Goal: Task Accomplishment & Management: Manage account settings

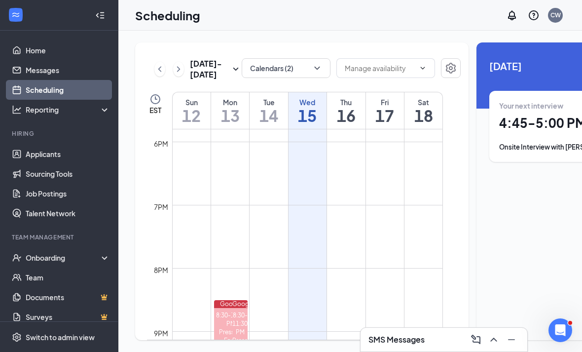
scroll to position [32, 0]
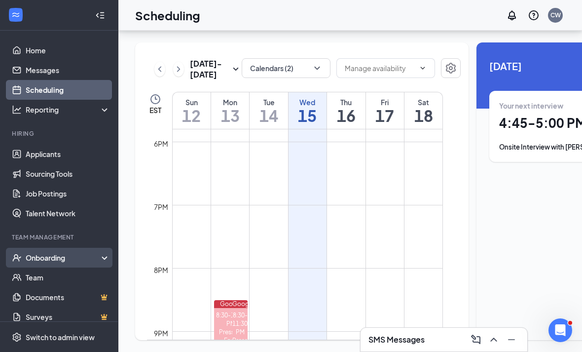
click at [27, 252] on div "Onboarding" at bounding box center [64, 257] width 76 height 10
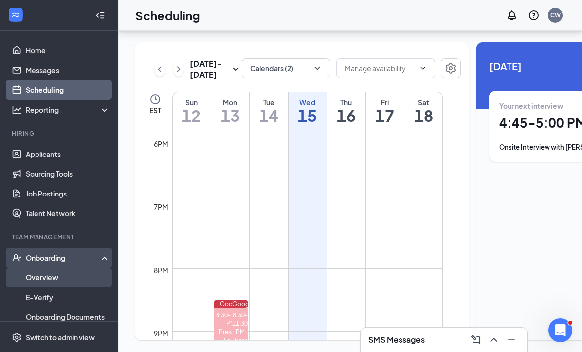
click at [40, 267] on link "Overview" at bounding box center [68, 277] width 84 height 20
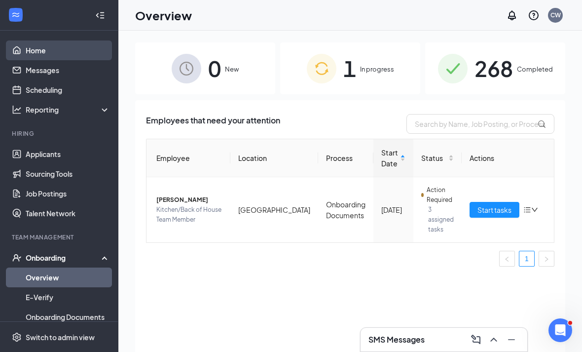
click at [35, 53] on link "Home" at bounding box center [68, 50] width 84 height 20
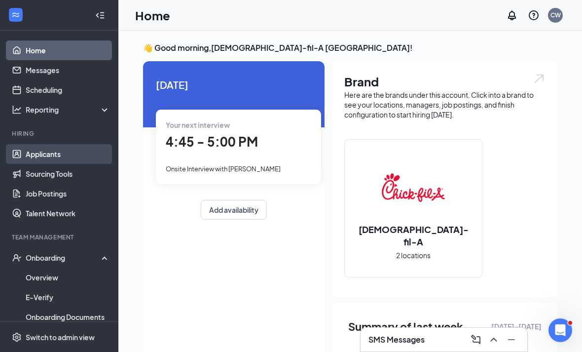
click at [26, 150] on link "Applicants" at bounding box center [68, 154] width 84 height 20
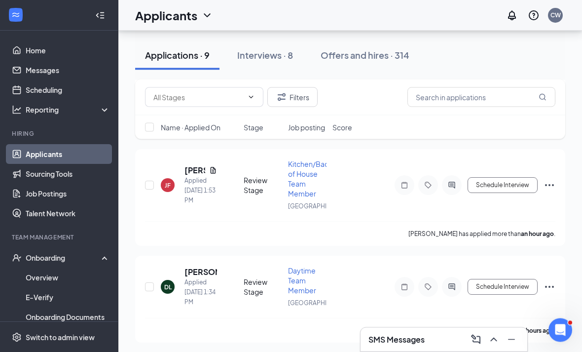
scroll to position [148, 0]
click at [195, 176] on h5 "[PERSON_NAME]" at bounding box center [194, 170] width 21 height 11
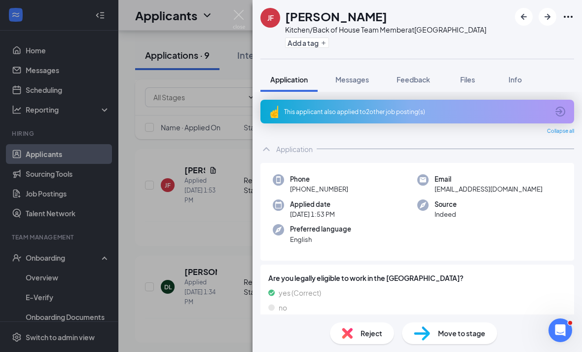
click at [573, 106] on div "This applicant also applied to 2 other job posting(s)" at bounding box center [417, 112] width 314 height 24
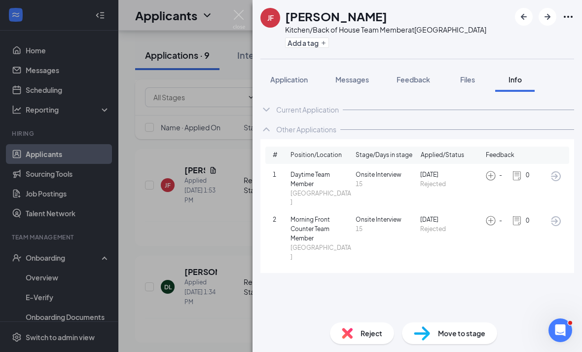
scroll to position [9, 0]
click at [291, 90] on button "Application" at bounding box center [288, 79] width 57 height 25
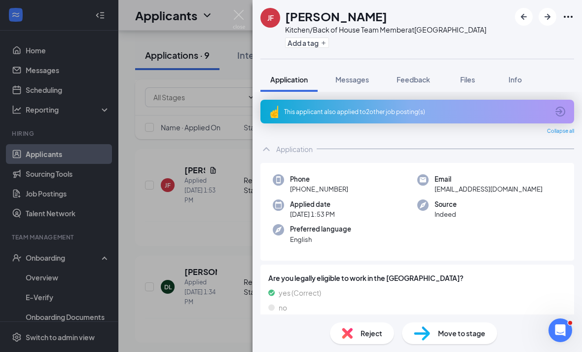
click at [561, 112] on icon "ArrowCircle" at bounding box center [560, 112] width 10 height 10
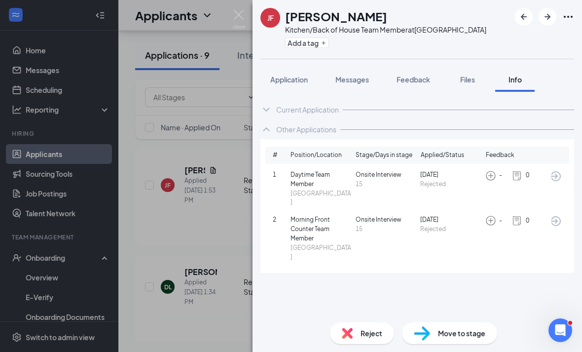
click at [239, 13] on img at bounding box center [239, 19] width 12 height 19
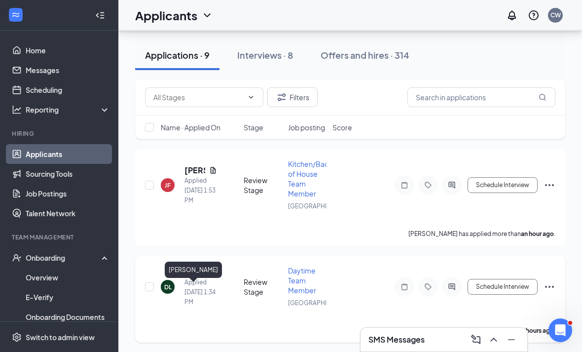
click at [192, 277] on h5 "[PERSON_NAME]" at bounding box center [200, 271] width 33 height 11
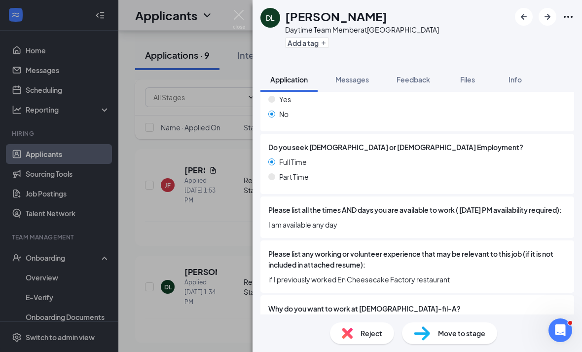
click at [226, 27] on div "[PERSON_NAME] [PERSON_NAME] Daytime Team Member at [GEOGRAPHIC_DATA] Add a tag …" at bounding box center [291, 176] width 582 height 352
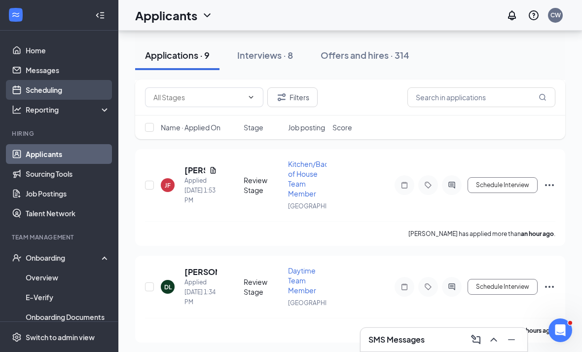
click at [44, 82] on link "Scheduling" at bounding box center [68, 90] width 84 height 20
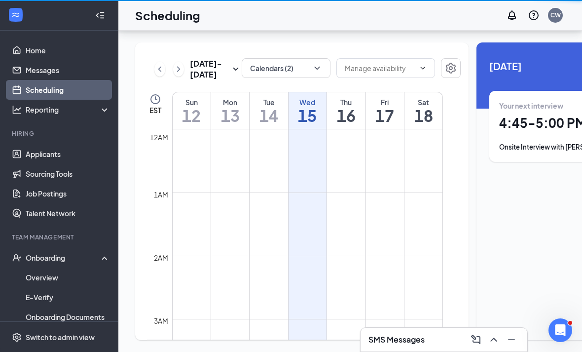
scroll to position [485, 0]
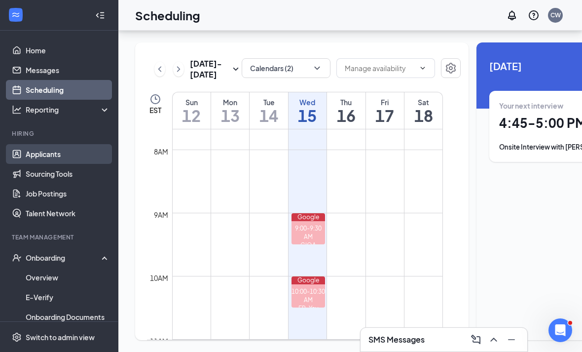
click at [51, 144] on link "Applicants" at bounding box center [68, 154] width 84 height 20
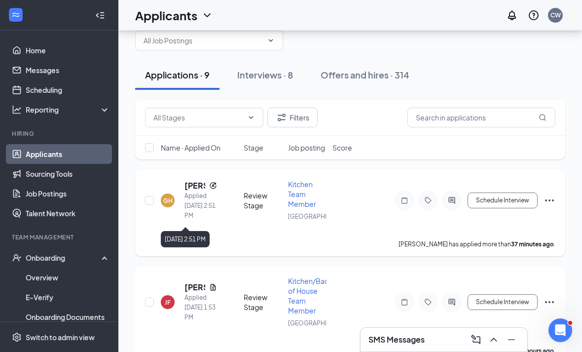
click at [187, 191] on h5 "[PERSON_NAME]" at bounding box center [194, 185] width 21 height 11
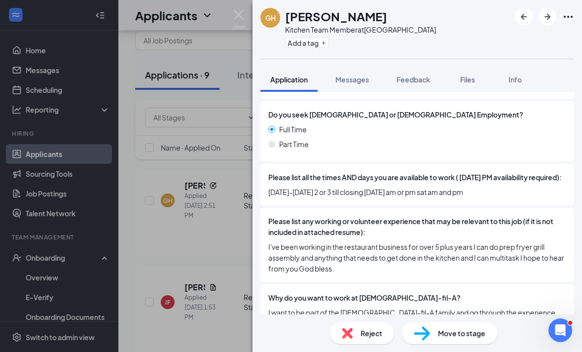
scroll to position [32, 0]
click at [184, 239] on div "GH Geovany Hernandez Kitchen Team Member at Eisenhower Park Add a tag Applicati…" at bounding box center [291, 176] width 582 height 352
click at [194, 294] on div "GH Geovany Hernandez Kitchen Team Member at Eisenhower Park Add a tag Applicati…" at bounding box center [291, 176] width 582 height 352
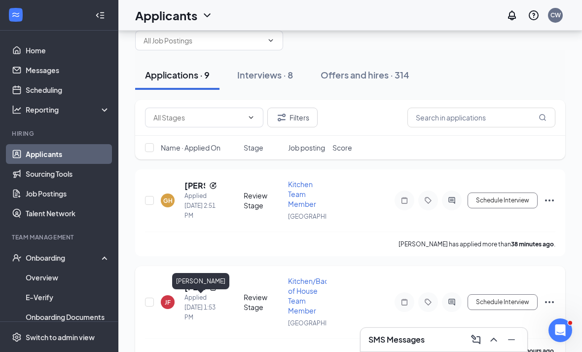
click at [192, 292] on h5 "[PERSON_NAME]" at bounding box center [194, 287] width 21 height 11
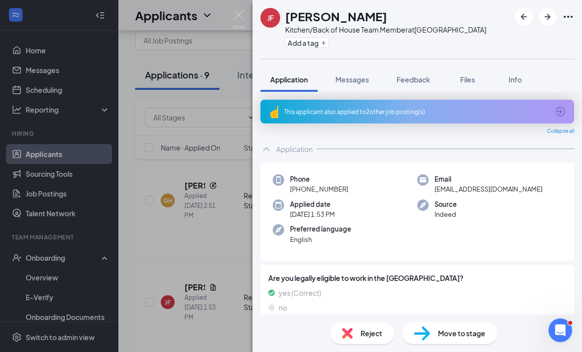
click at [559, 108] on icon "ArrowCircle" at bounding box center [560, 112] width 12 height 12
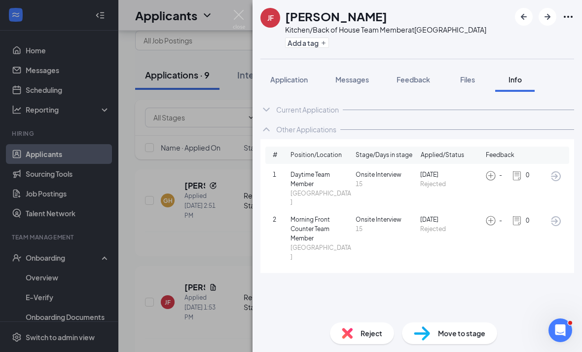
click at [557, 177] on icon "ArrowCircle" at bounding box center [556, 176] width 12 height 12
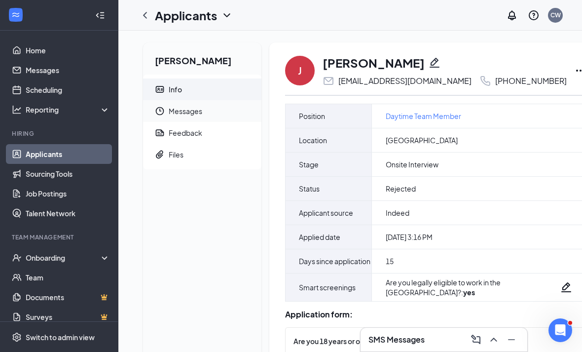
click at [197, 114] on span "Messages" at bounding box center [211, 111] width 85 height 22
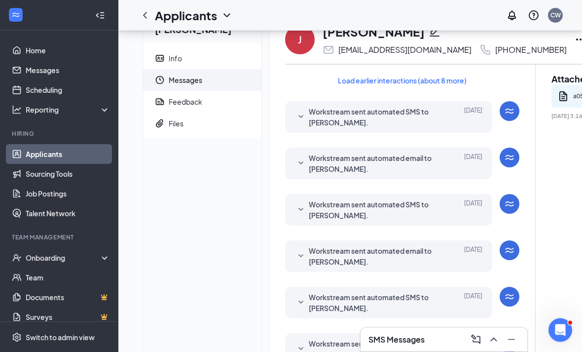
scroll to position [32, 0]
click at [374, 253] on span "Workstream sent automated email to Jordan Frazier." at bounding box center [373, 256] width 129 height 22
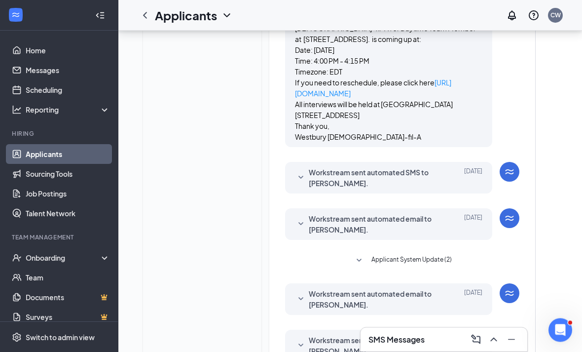
scroll to position [319, 0]
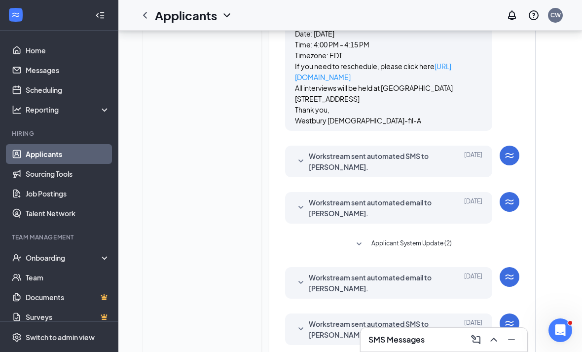
click at [370, 282] on span "Workstream sent automated email to Jordan Frazier." at bounding box center [373, 283] width 129 height 22
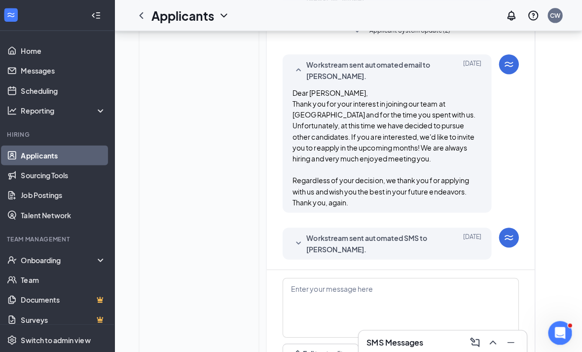
scroll to position [551, 0]
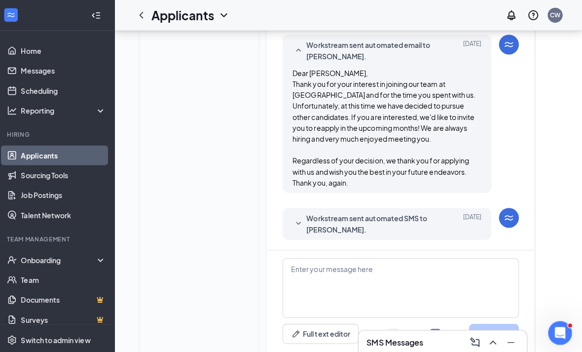
click at [396, 219] on span "Workstream sent automated SMS to Jordan Frazier." at bounding box center [373, 222] width 129 height 22
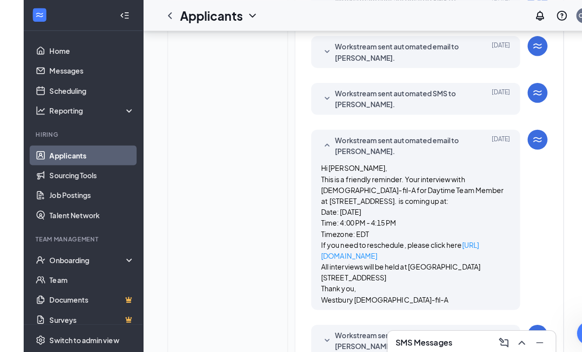
scroll to position [0, 0]
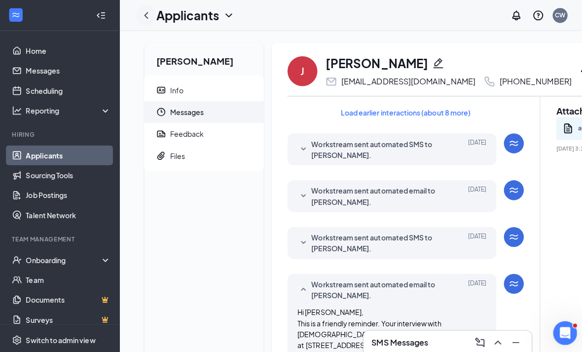
click at [145, 20] on icon "ChevronLeft" at bounding box center [145, 15] width 12 height 12
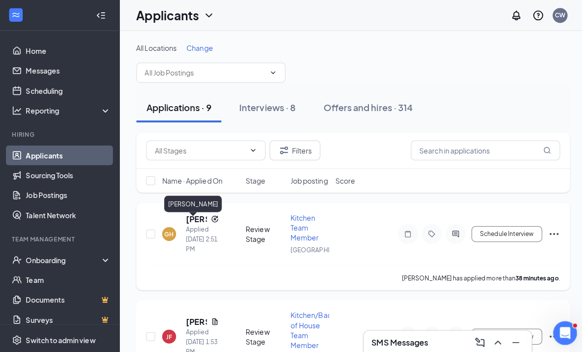
click at [186, 218] on h5 "[PERSON_NAME]" at bounding box center [194, 217] width 21 height 11
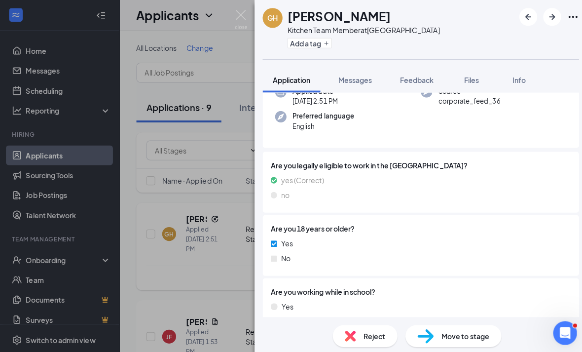
scroll to position [242, 0]
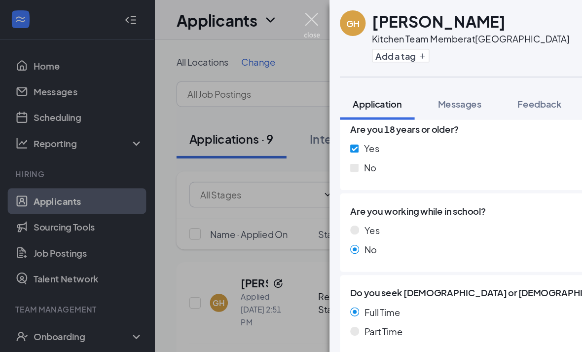
click at [241, 20] on img at bounding box center [239, 19] width 12 height 19
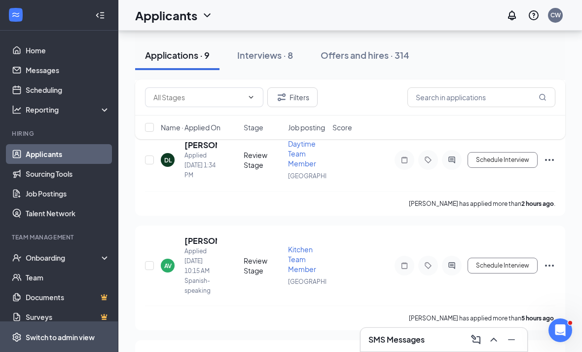
scroll to position [325, 0]
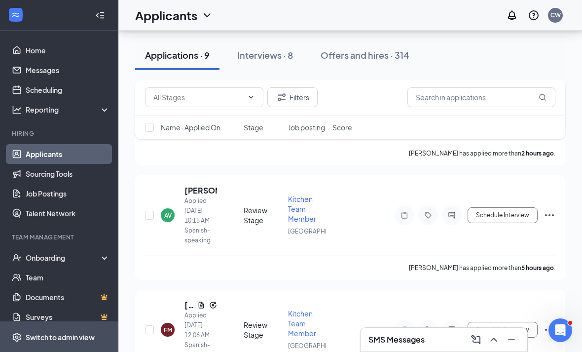
click at [70, 351] on span "Switch to admin view" at bounding box center [68, 337] width 84 height 30
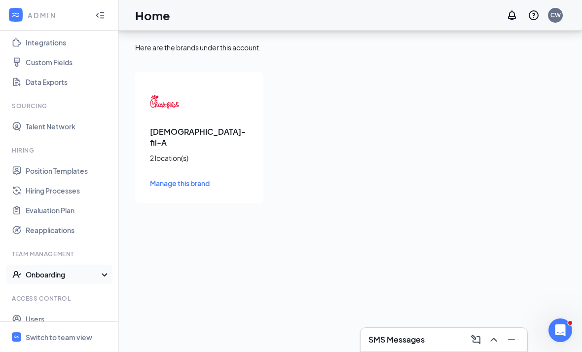
scroll to position [111, 0]
click at [59, 270] on div "Onboarding" at bounding box center [64, 275] width 76 height 10
click at [74, 285] on link "Onboarding Processes" at bounding box center [68, 295] width 84 height 20
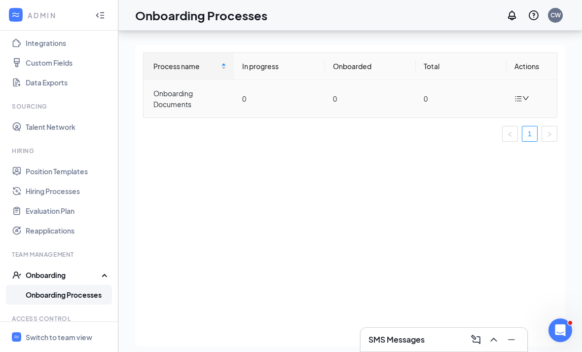
click at [516, 88] on td at bounding box center [531, 98] width 50 height 37
click at [527, 99] on icon "down" at bounding box center [525, 98] width 7 height 7
click at [468, 120] on div "Edit process" at bounding box center [472, 121] width 107 height 12
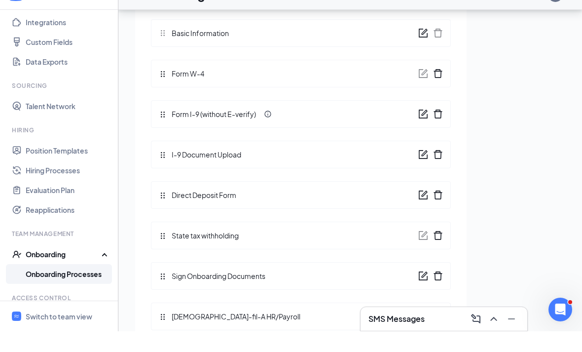
scroll to position [44, 0]
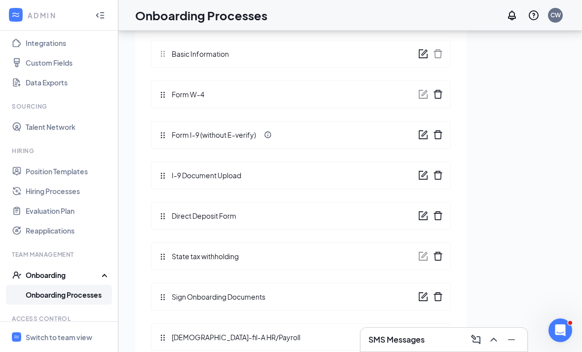
click at [422, 293] on icon "form" at bounding box center [423, 296] width 10 height 10
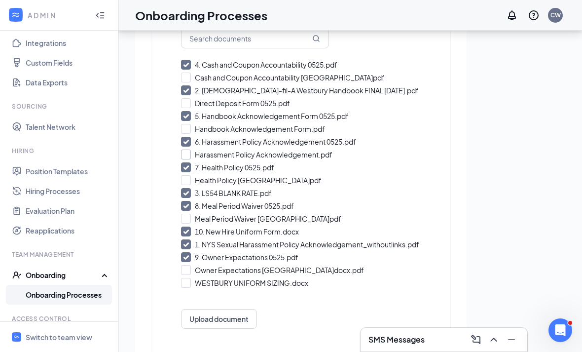
scroll to position [119, 0]
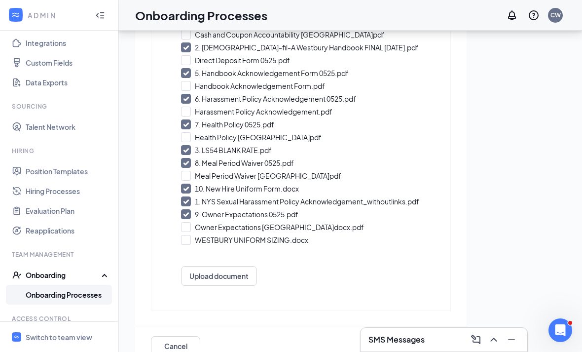
click at [417, 351] on button "Save" at bounding box center [425, 346] width 49 height 20
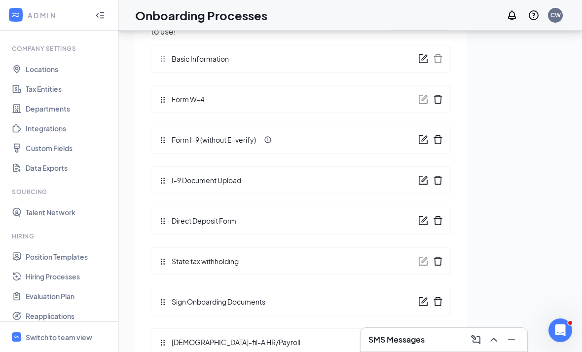
scroll to position [0, 0]
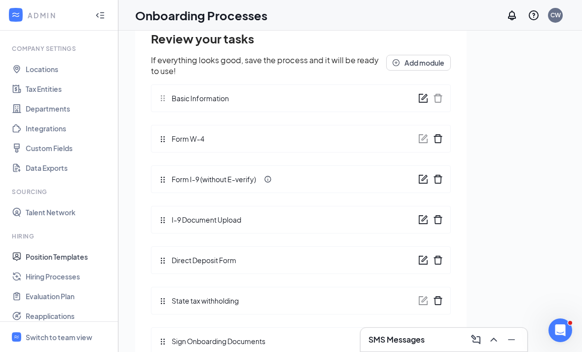
click at [58, 219] on link "Talent Network" at bounding box center [68, 212] width 84 height 20
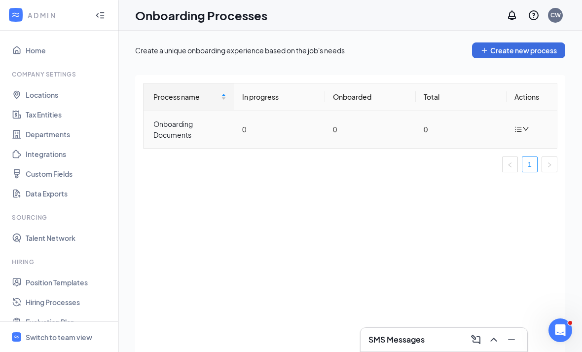
click at [523, 132] on icon "down" at bounding box center [525, 128] width 7 height 7
click at [535, 121] on td at bounding box center [531, 128] width 50 height 37
click at [518, 134] on div at bounding box center [522, 129] width 17 height 12
click at [467, 155] on div "Edit process" at bounding box center [472, 152] width 107 height 12
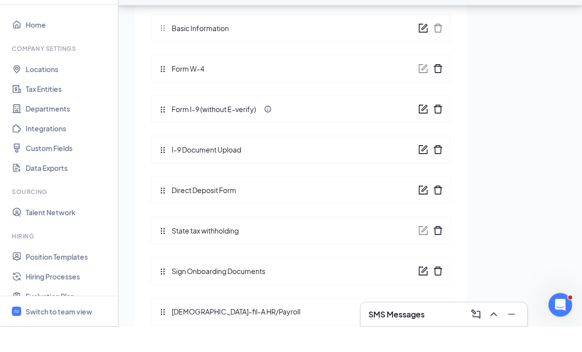
scroll to position [44, 0]
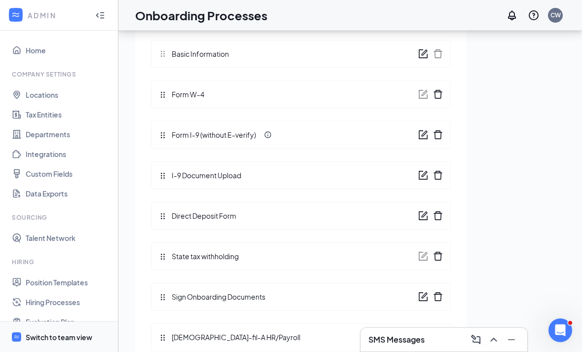
click at [77, 342] on div "Switch to team view" at bounding box center [59, 337] width 67 height 10
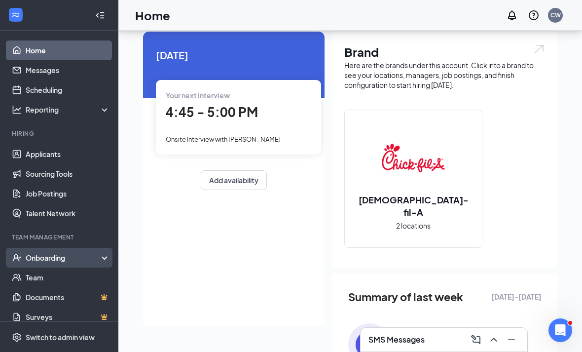
click at [45, 257] on div "Onboarding" at bounding box center [64, 257] width 76 height 10
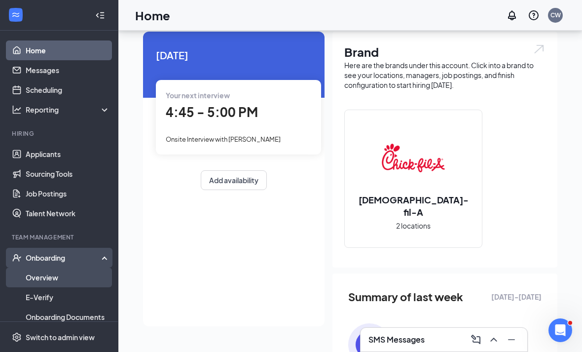
click at [48, 280] on link "Overview" at bounding box center [68, 277] width 84 height 20
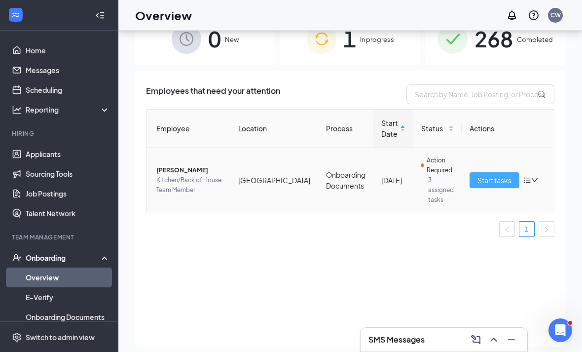
click at [477, 178] on span "Start tasks" at bounding box center [494, 180] width 34 height 11
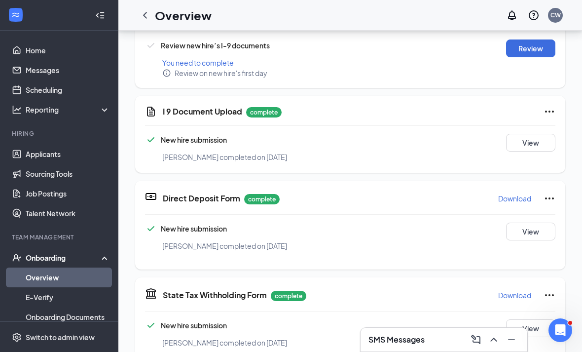
scroll to position [353, 0]
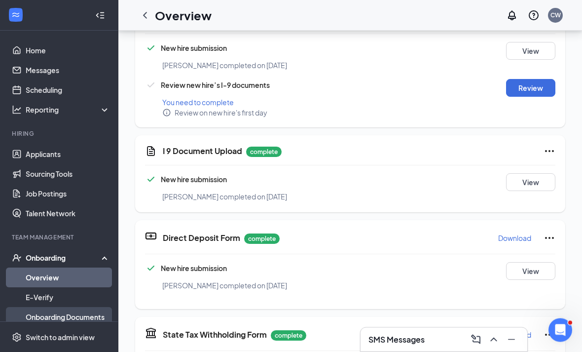
click at [66, 323] on link "Onboarding Documents" at bounding box center [68, 317] width 84 height 20
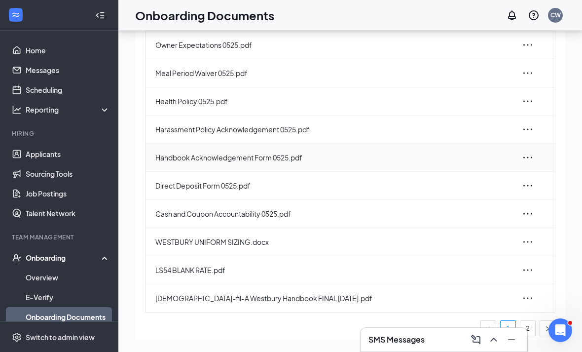
scroll to position [56, 0]
click at [533, 236] on icon "ellipsis" at bounding box center [528, 242] width 12 height 12
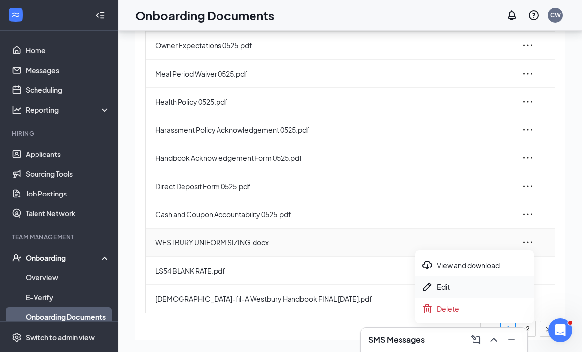
click at [481, 281] on div "Edit" at bounding box center [474, 287] width 107 height 12
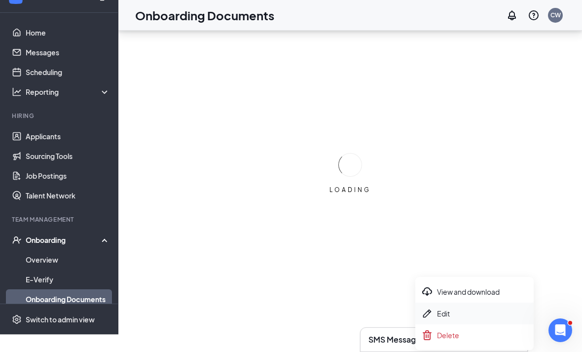
scroll to position [32, 0]
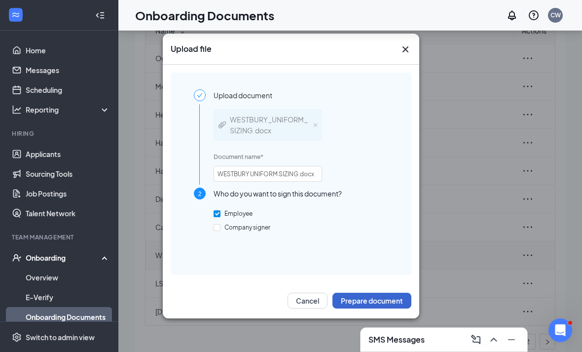
click at [352, 298] on button "Prepare document" at bounding box center [371, 300] width 79 height 16
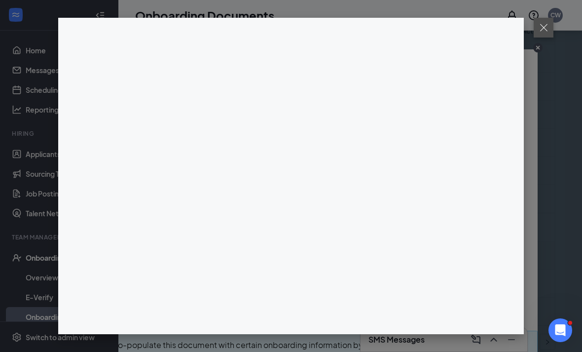
click at [539, 31] on button at bounding box center [544, 28] width 20 height 20
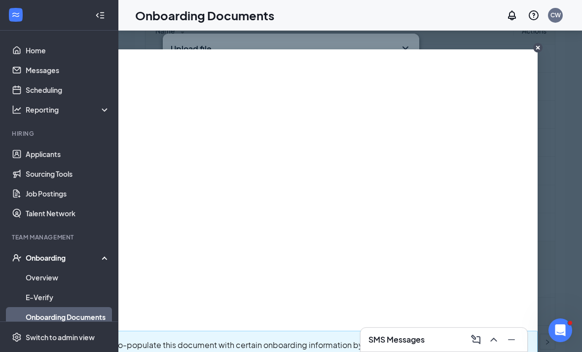
click at [539, 45] on circle "CloseIconInverted" at bounding box center [537, 47] width 9 height 9
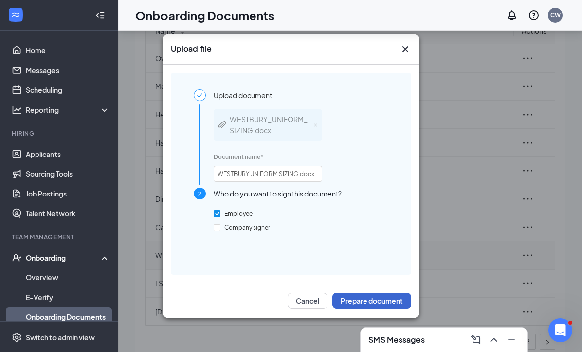
click at [386, 299] on button "Prepare document" at bounding box center [371, 300] width 79 height 16
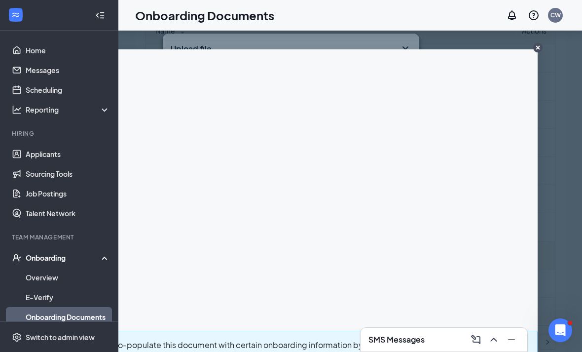
click at [541, 48] on circle "CloseIconInverted" at bounding box center [537, 47] width 9 height 9
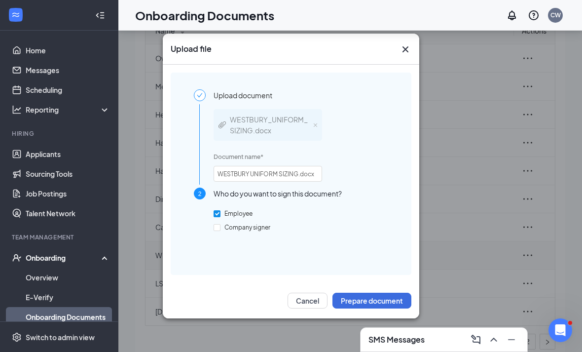
click at [407, 55] on icon "Cross" at bounding box center [405, 49] width 12 height 12
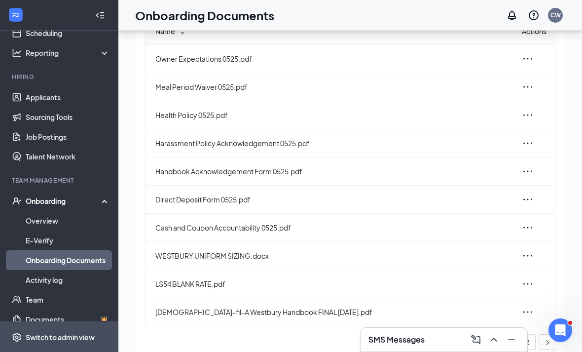
scroll to position [44, 0]
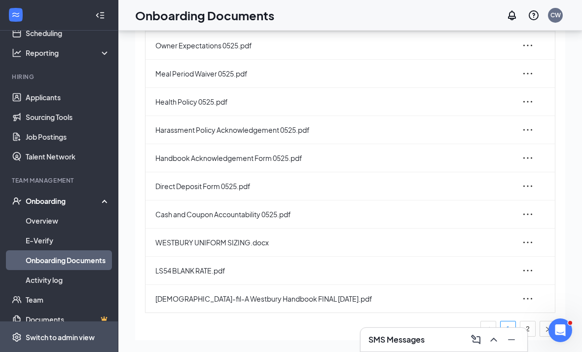
click at [70, 342] on div "Switch to admin view" at bounding box center [60, 337] width 69 height 10
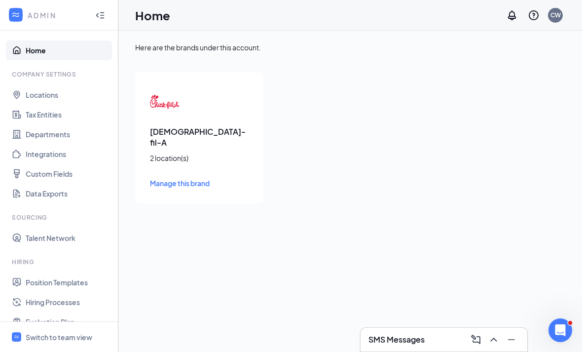
click at [97, 23] on div at bounding box center [100, 15] width 20 height 20
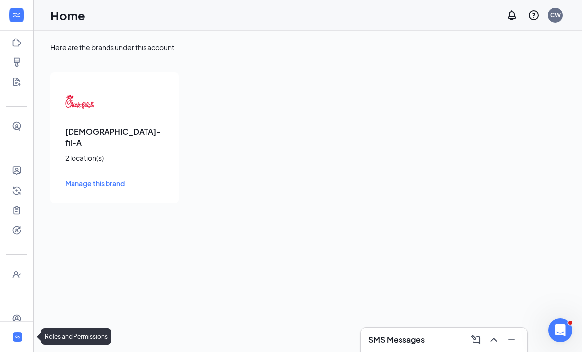
scroll to position [111, 0]
click at [26, 339] on link "Roles and Permissions" at bounding box center [31, 339] width 10 height 20
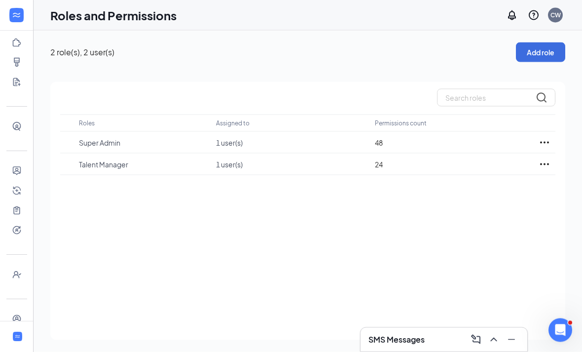
scroll to position [32, 0]
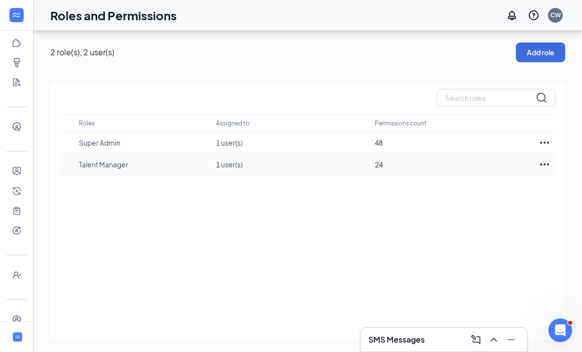
click at [554, 158] on div at bounding box center [544, 164] width 22 height 12
click at [542, 137] on icon "Ellipses" at bounding box center [545, 143] width 12 height 12
click at [526, 167] on p "Edit" at bounding box center [500, 172] width 83 height 10
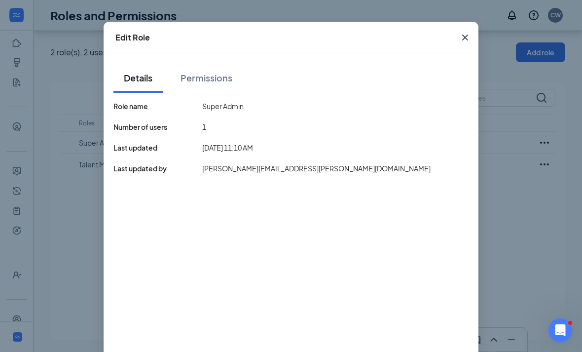
scroll to position [28, 0]
click at [225, 80] on div "Permissions" at bounding box center [206, 77] width 52 height 12
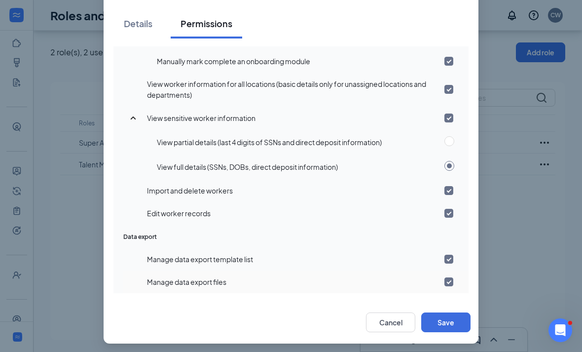
scroll to position [708, 0]
click at [390, 327] on button "Cancel" at bounding box center [390, 322] width 49 height 20
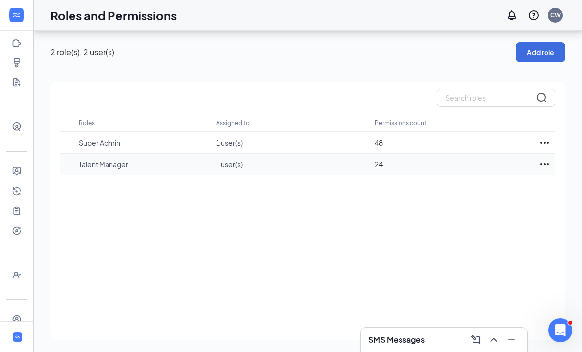
click at [548, 158] on icon "Ellipses" at bounding box center [545, 164] width 12 height 12
click at [521, 189] on p "Edit" at bounding box center [500, 194] width 83 height 10
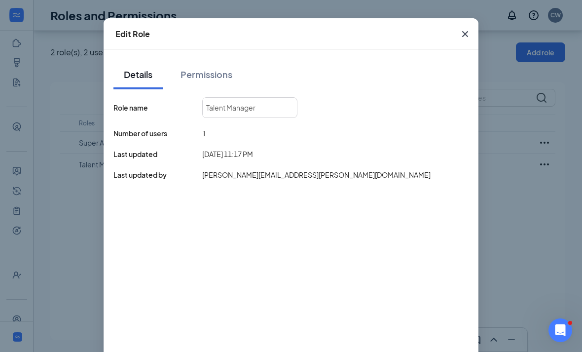
scroll to position [35, 0]
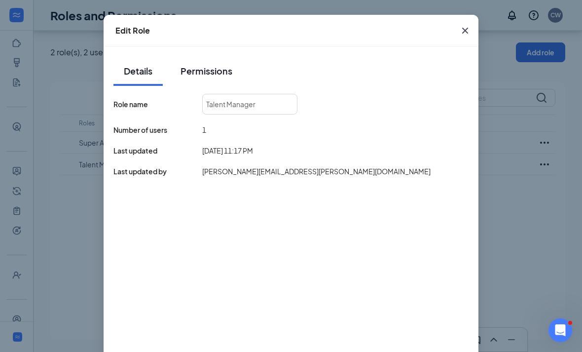
click at [212, 81] on button "Permissions" at bounding box center [207, 71] width 72 height 30
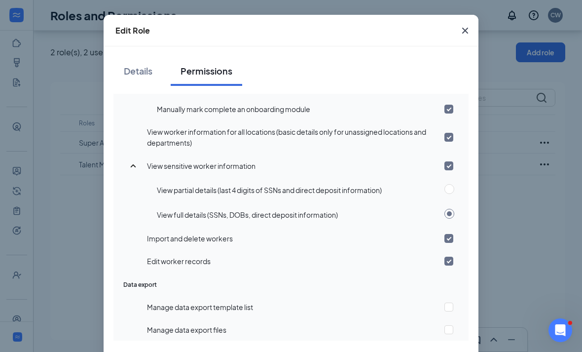
scroll to position [708, 0]
click at [470, 30] on icon "Cross" at bounding box center [465, 31] width 12 height 12
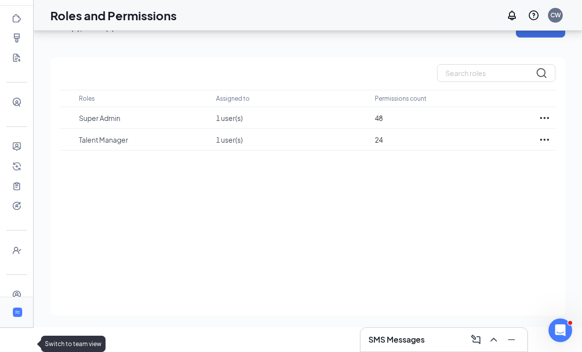
click at [17, 327] on li "Switch to team view" at bounding box center [16, 312] width 33 height 30
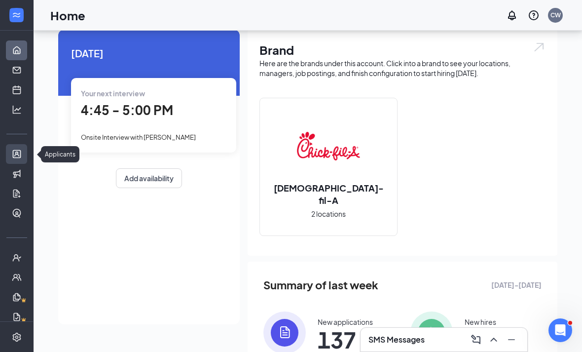
click at [26, 155] on link "Applicants" at bounding box center [31, 154] width 10 height 20
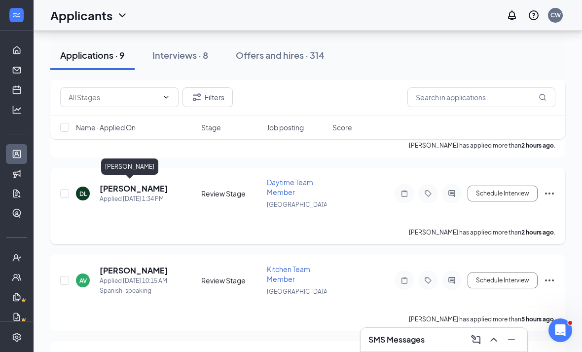
click at [126, 189] on h5 "[PERSON_NAME]" at bounding box center [134, 188] width 69 height 11
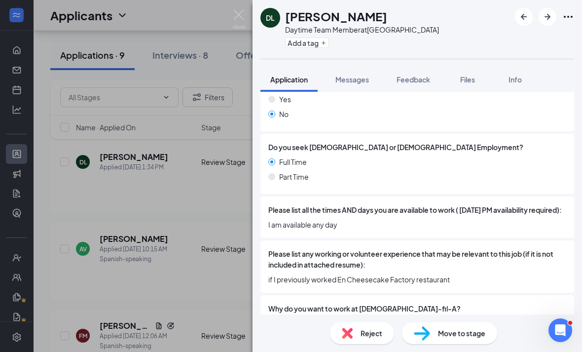
scroll to position [32, 0]
click at [466, 334] on span "Move to stage" at bounding box center [461, 332] width 47 height 11
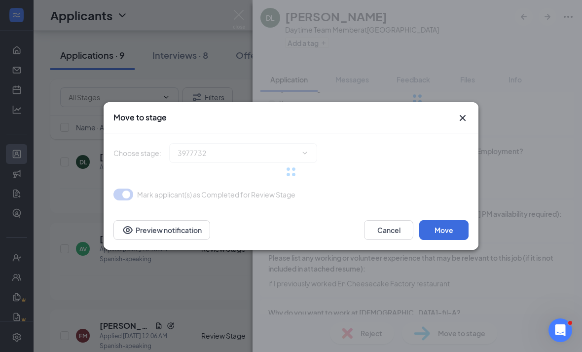
type input "Onsite Interview (next stage)"
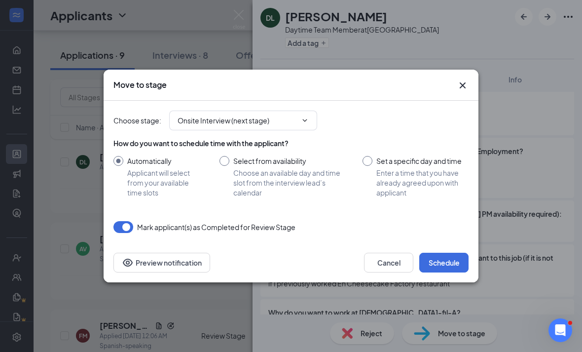
click at [468, 85] on icon "Cross" at bounding box center [463, 85] width 12 height 12
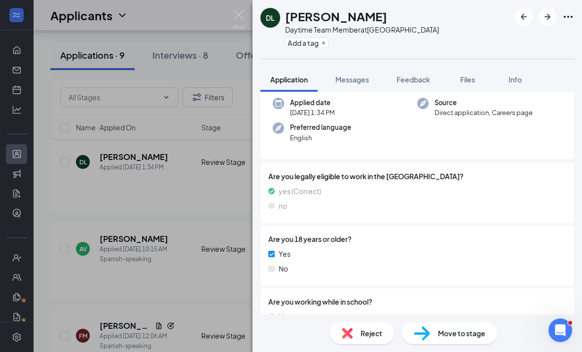
scroll to position [216, 0]
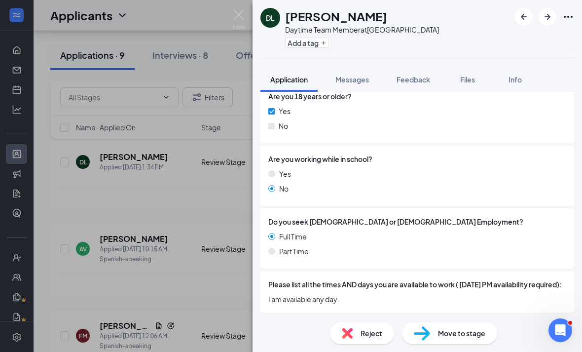
click at [454, 330] on span "Move to stage" at bounding box center [461, 332] width 47 height 11
type input "Onsite Interview (next stage)"
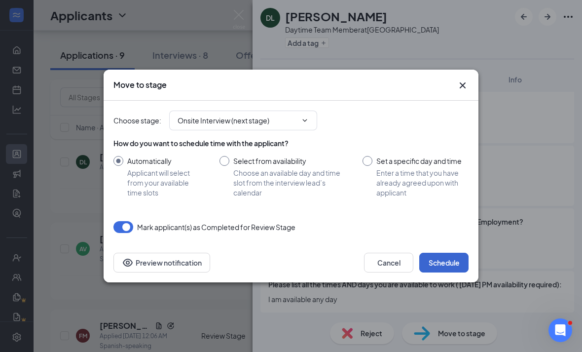
click at [435, 266] on button "Schedule" at bounding box center [443, 262] width 49 height 20
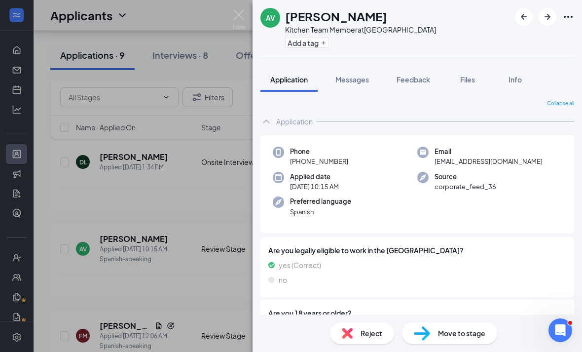
click at [138, 236] on div "AV Ana Vasquez Kitchen Team Member at Eisenhower Park Add a tag Application Mes…" at bounding box center [291, 176] width 582 height 352
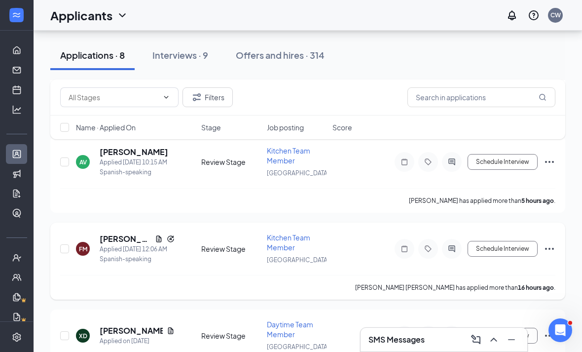
click at [138, 236] on h5 "[PERSON_NAME] [PERSON_NAME]" at bounding box center [125, 238] width 51 height 11
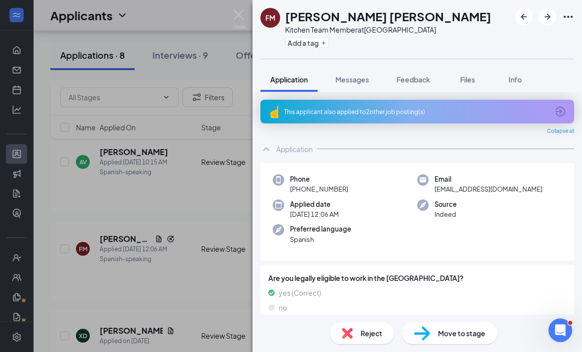
click at [563, 100] on div "This applicant also applied to 2 other job posting(s)" at bounding box center [417, 112] width 314 height 24
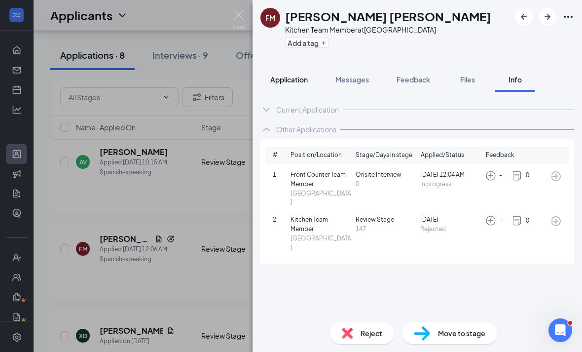
click at [284, 67] on button "Application" at bounding box center [288, 79] width 57 height 25
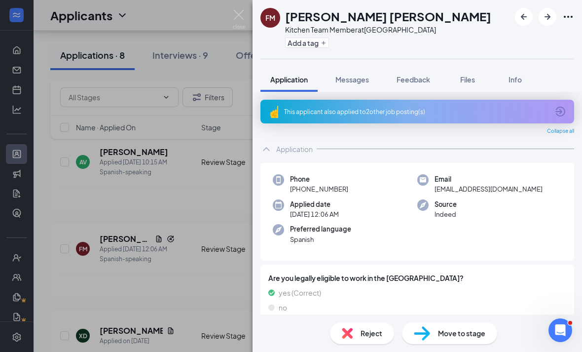
click at [338, 340] on div "Reject" at bounding box center [362, 333] width 64 height 22
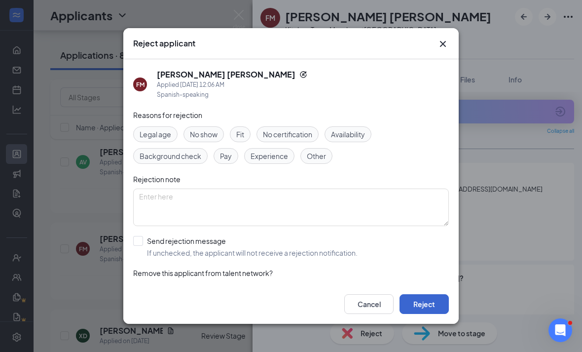
click at [420, 311] on button "Reject" at bounding box center [423, 304] width 49 height 20
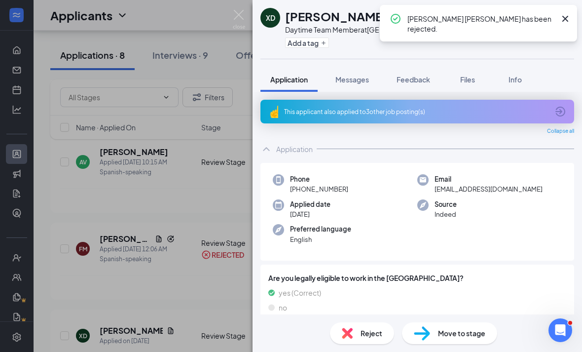
click at [153, 299] on div "XD Xavius Dartois Daytime Team Member at Westbury Add a tag Application Message…" at bounding box center [291, 176] width 582 height 352
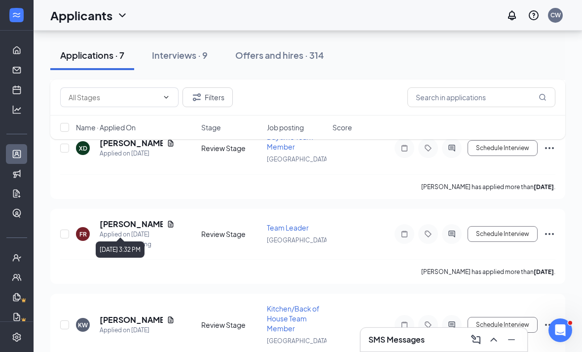
scroll to position [351, 0]
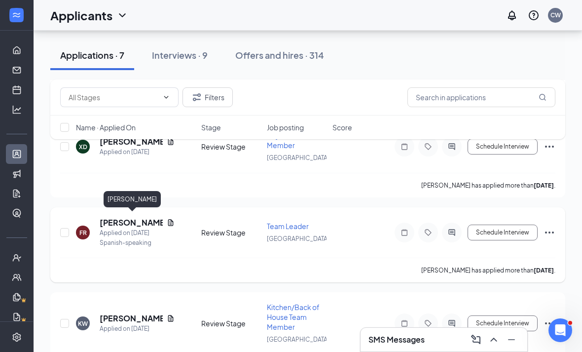
click at [145, 219] on h5 "[PERSON_NAME]" at bounding box center [131, 222] width 63 height 11
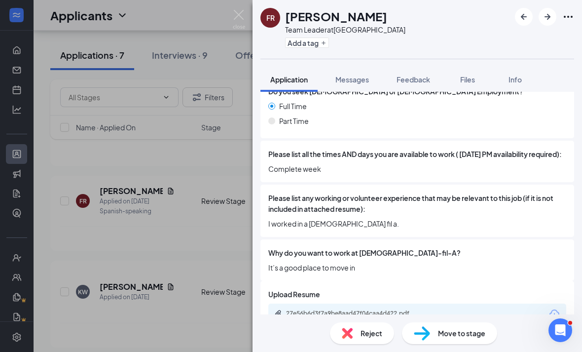
scroll to position [346, 0]
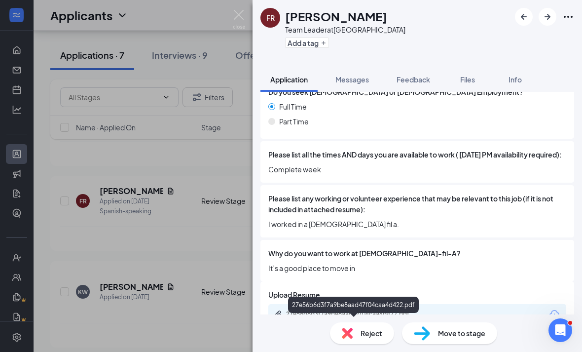
click at [367, 318] on div "27e56b6d3f7a9be8aad47f04caa4d422.pdf" at bounding box center [355, 314] width 138 height 8
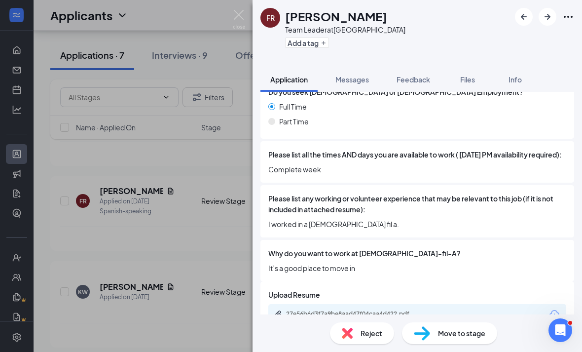
scroll to position [342, 0]
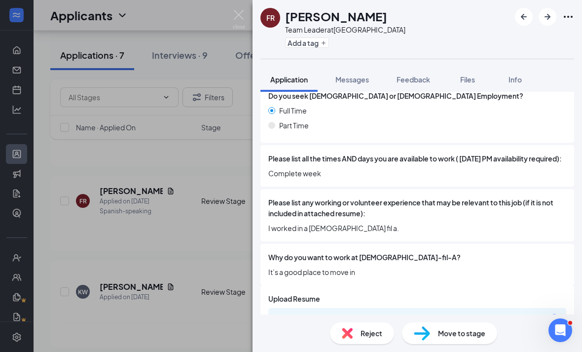
click at [236, 188] on div "FR Fernando Rugel Team Leader at Eisenhower Park Add a tag Application Messages…" at bounding box center [291, 176] width 582 height 352
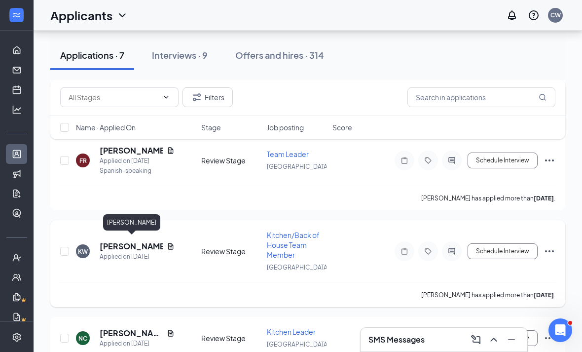
click at [138, 244] on h5 "[PERSON_NAME]" at bounding box center [131, 246] width 63 height 11
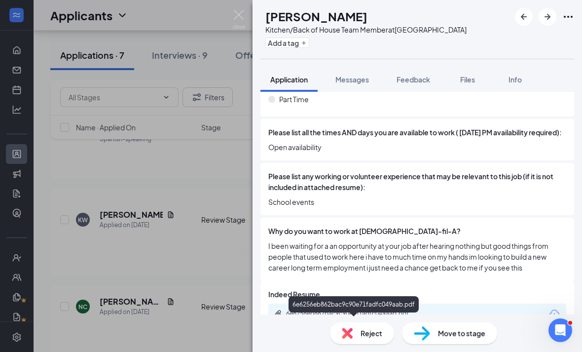
scroll to position [368, 0]
click at [363, 319] on div "6e6256eb862bac9c90e71fadfc049aab.pdf" at bounding box center [354, 314] width 160 height 9
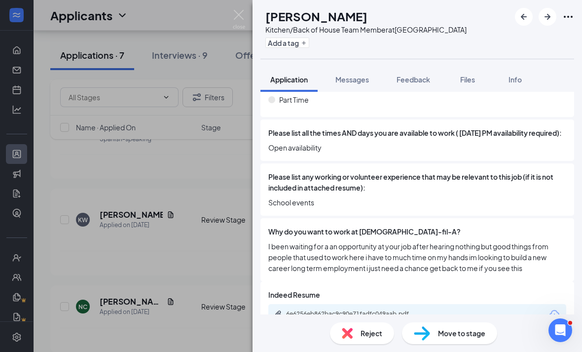
scroll to position [364, 0]
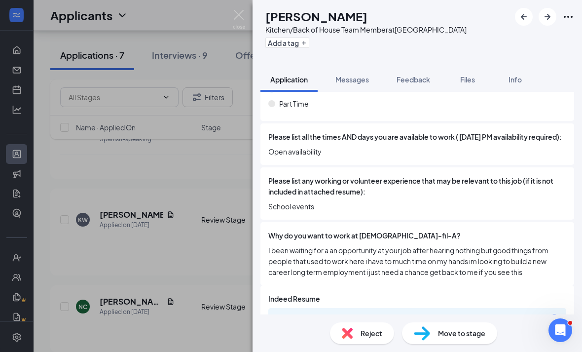
click at [149, 209] on div "KW Kaden Walker Kitchen/Back of House Team Member at Eisenhower Park Add a tag …" at bounding box center [291, 176] width 582 height 352
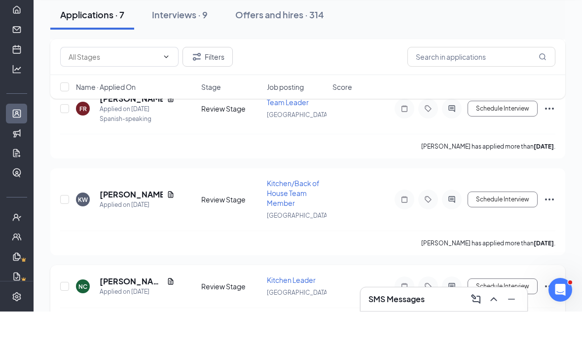
scroll to position [429, 0]
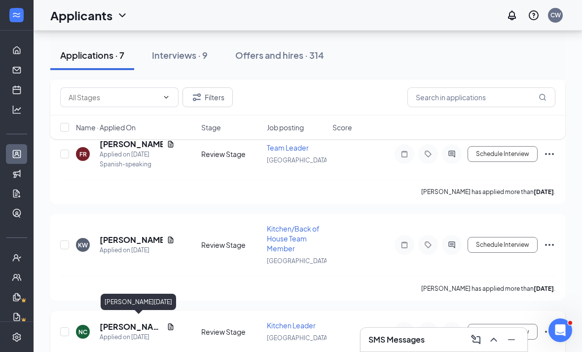
click at [117, 321] on h5 "Nicholas Carnevale" at bounding box center [131, 326] width 63 height 11
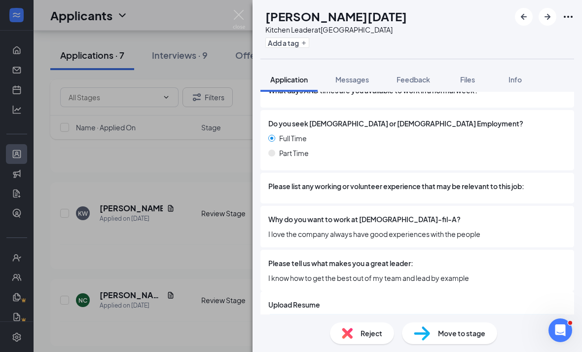
scroll to position [347, 0]
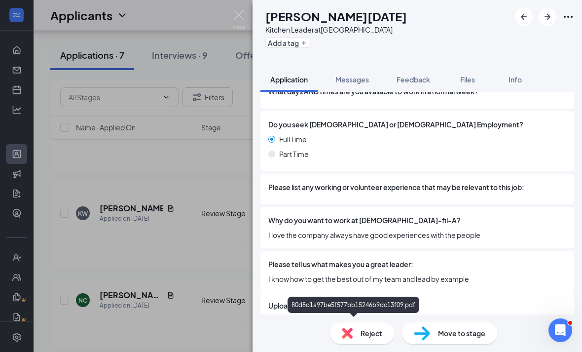
click at [296, 324] on div "80d8d1a97be5f577bb15246b9dc13f09.pdf" at bounding box center [355, 325] width 138 height 8
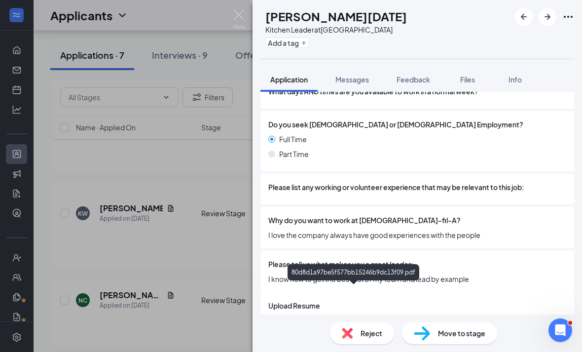
scroll to position [32, 0]
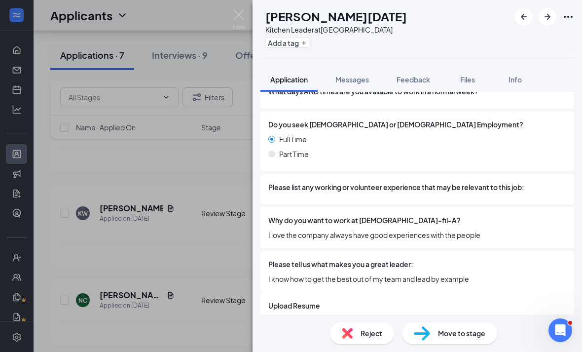
click at [383, 323] on div "Reject" at bounding box center [362, 333] width 64 height 22
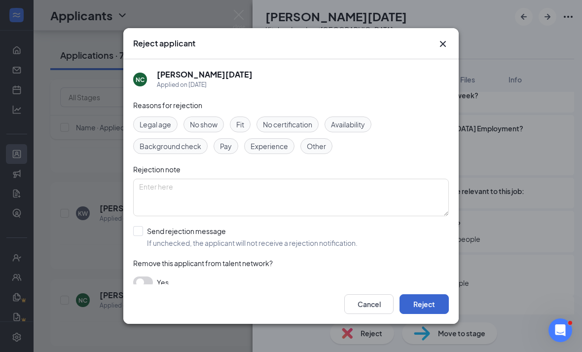
click at [424, 314] on button "Reject" at bounding box center [423, 304] width 49 height 20
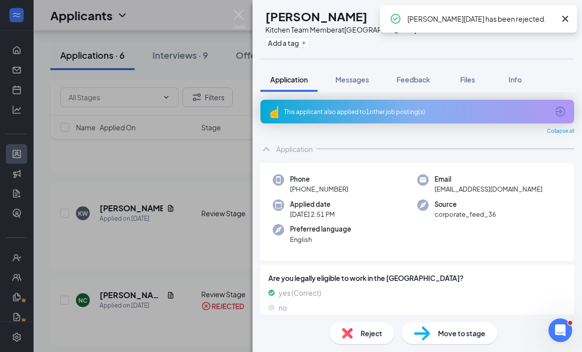
click at [229, 186] on div "GH Geovany Hernandez Kitchen Team Member at Eisenhower Park Add a tag Applicati…" at bounding box center [291, 176] width 582 height 352
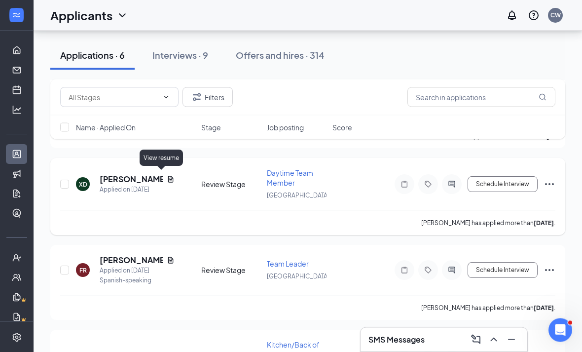
scroll to position [310, 0]
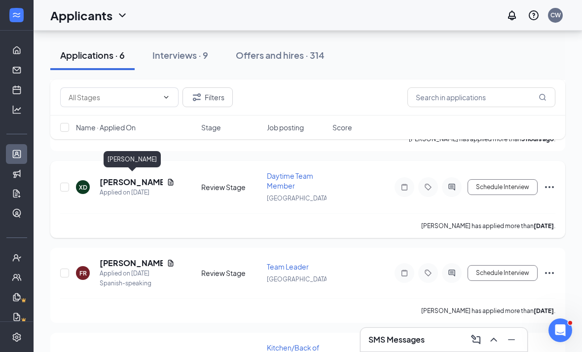
click at [127, 178] on h5 "[PERSON_NAME]" at bounding box center [131, 182] width 63 height 11
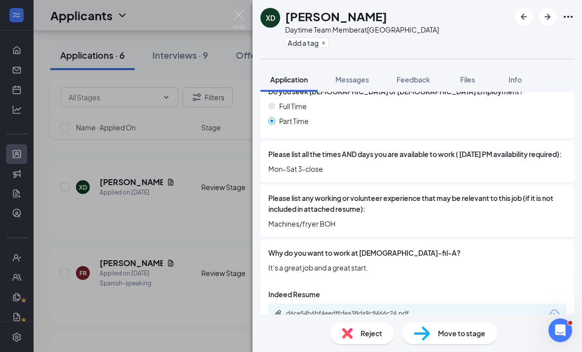
scroll to position [374, 0]
click at [257, 93] on div "This applicant also applied to 3 other job posting(s) Collapse all Application …" at bounding box center [416, 203] width 329 height 222
click at [240, 15] on img at bounding box center [239, 19] width 12 height 19
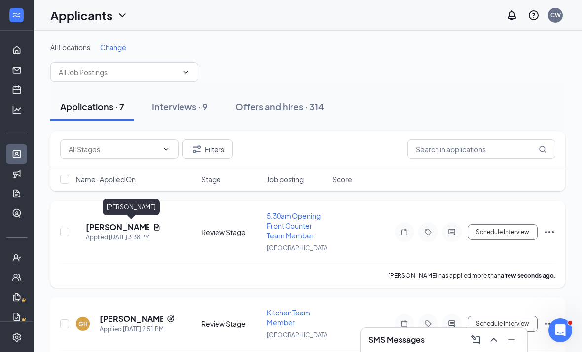
click at [144, 231] on h5 "Clara Strehle" at bounding box center [117, 226] width 63 height 11
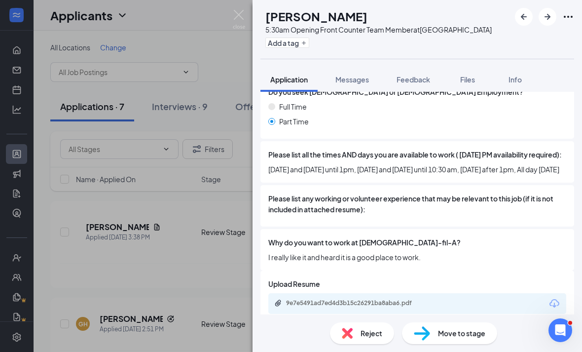
scroll to position [32, 0]
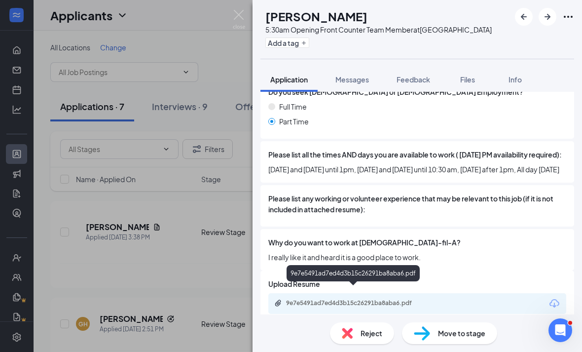
click at [362, 299] on div "9e7e5491ad7ed4d3b15c26291ba8aba6.pdf" at bounding box center [355, 303] width 138 height 8
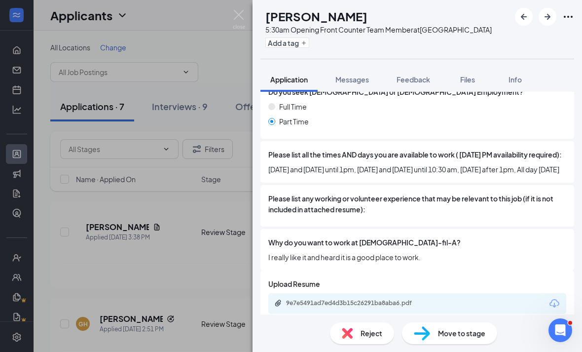
scroll to position [342, 0]
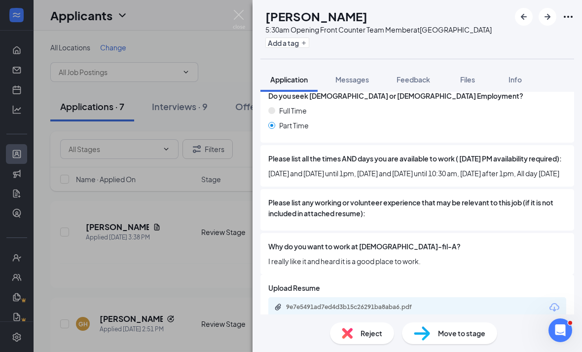
click at [236, 37] on div "CS Clara Strehle 5:30am Opening Front Counter Team Member at Westbury Add a tag…" at bounding box center [291, 176] width 582 height 352
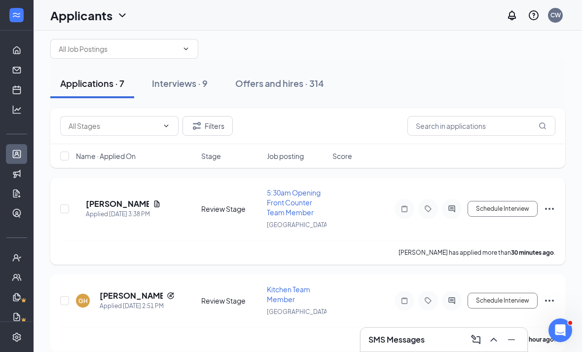
click at [138, 208] on h5 "Clara Strehle" at bounding box center [117, 203] width 63 height 11
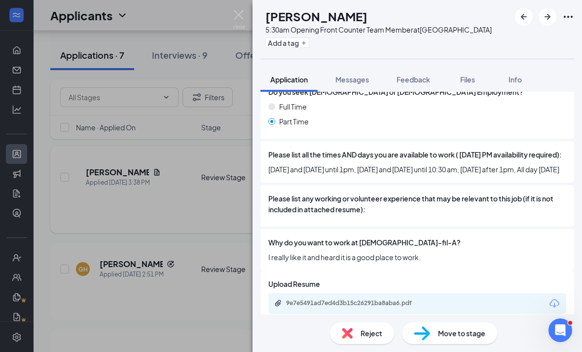
scroll to position [32, 0]
click at [393, 299] on div "9e7e5491ad7ed4d3b15c26291ba8aba6.pdf" at bounding box center [355, 303] width 138 height 8
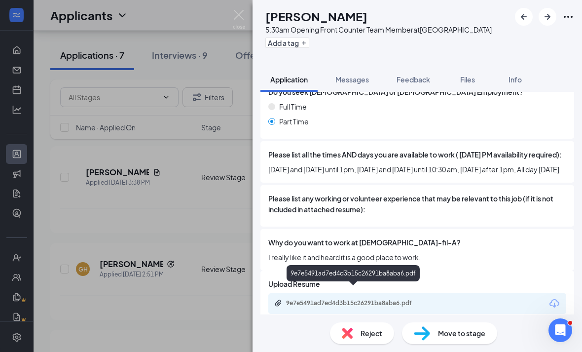
scroll to position [342, 0]
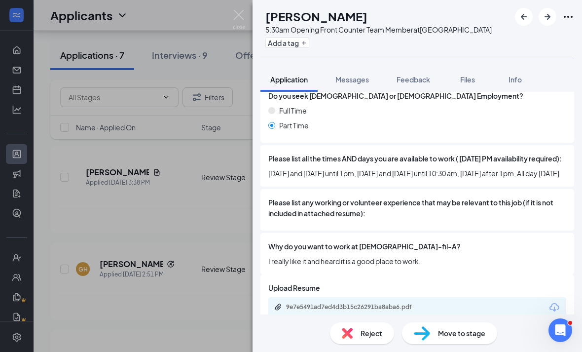
click at [370, 326] on div "Reject" at bounding box center [362, 333] width 64 height 22
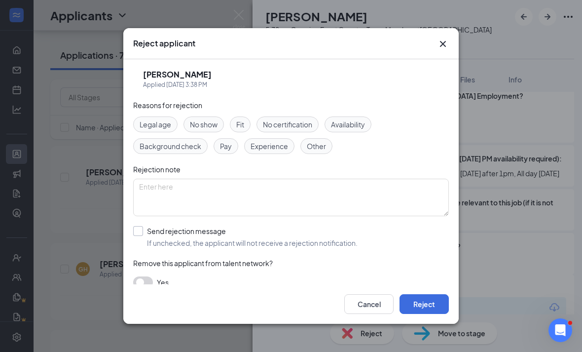
click at [290, 226] on div "Send rejection message" at bounding box center [252, 231] width 211 height 10
click at [290, 226] on input "Send rejection message If unchecked, the applicant will not receive a rejection…" at bounding box center [245, 237] width 224 height 22
checkbox input "true"
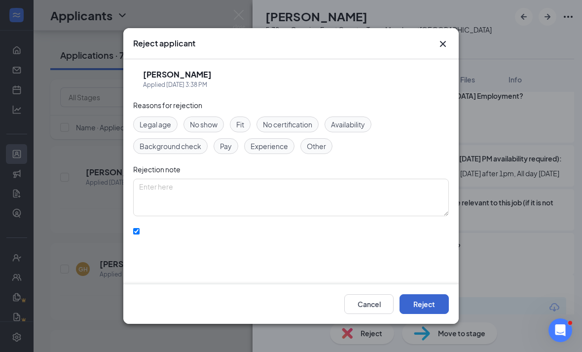
click at [435, 314] on button "Reject" at bounding box center [423, 304] width 49 height 20
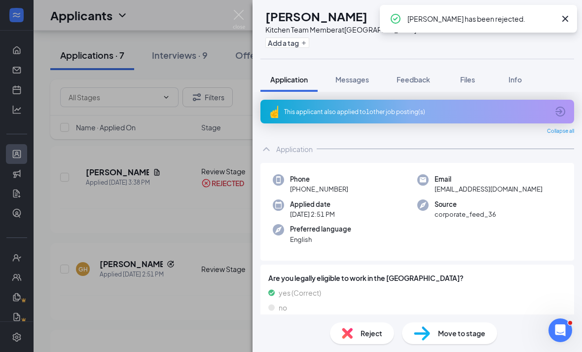
click at [204, 246] on div "GH Geovany Hernandez Kitchen Team Member at Eisenhower Park Add a tag Applicati…" at bounding box center [291, 176] width 582 height 352
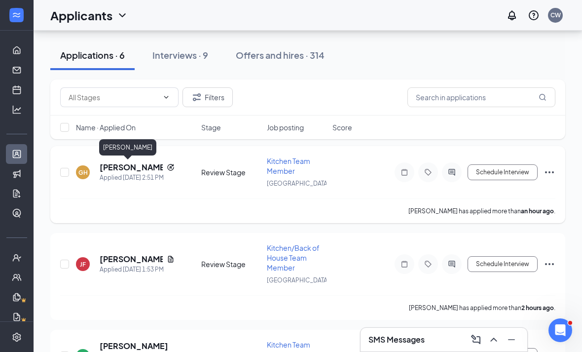
click at [107, 167] on h5 "Geovany Hernandez" at bounding box center [131, 167] width 63 height 11
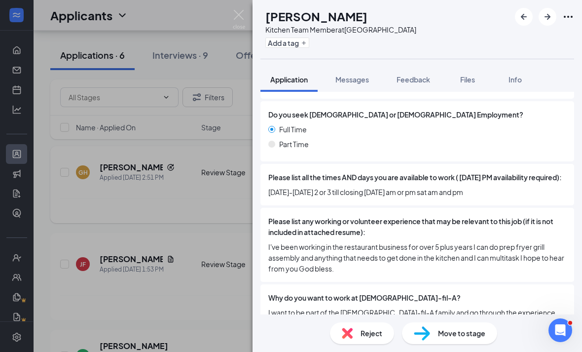
scroll to position [32, 0]
click at [368, 324] on div "Reject" at bounding box center [362, 333] width 64 height 22
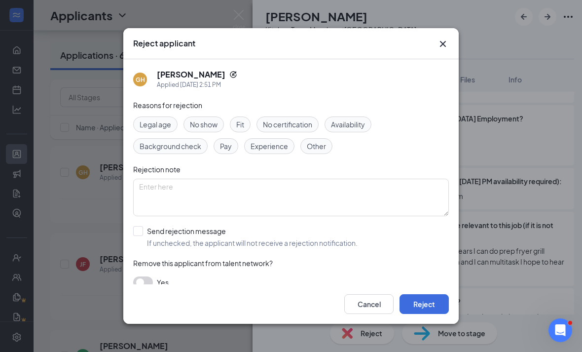
click at [443, 41] on icon "Cross" at bounding box center [443, 44] width 12 height 12
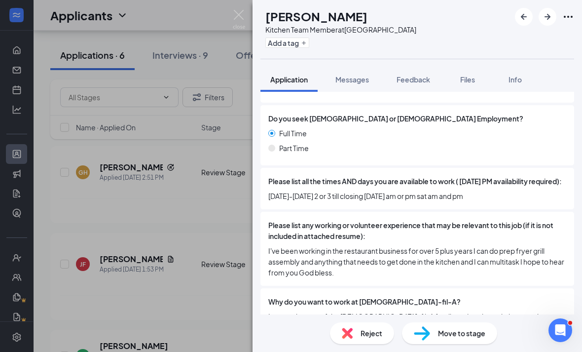
click at [377, 330] on span "Reject" at bounding box center [371, 332] width 22 height 11
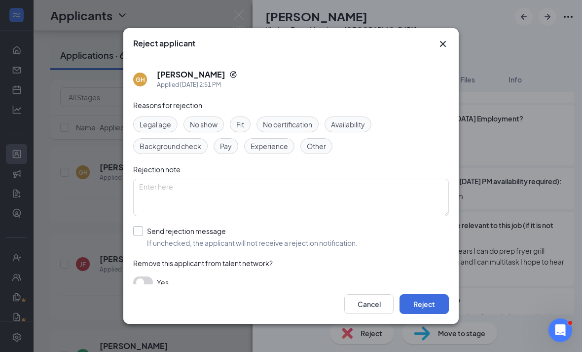
click at [330, 226] on div "Send rejection message" at bounding box center [252, 231] width 211 height 10
click at [330, 226] on input "Send rejection message If unchecked, the applicant will not receive a rejection…" at bounding box center [245, 237] width 224 height 22
checkbox input "true"
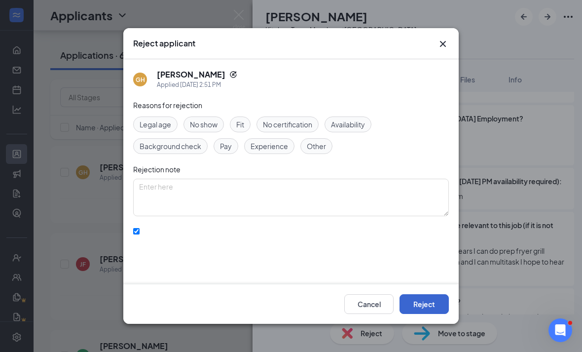
click at [434, 308] on button "Reject" at bounding box center [423, 304] width 49 height 20
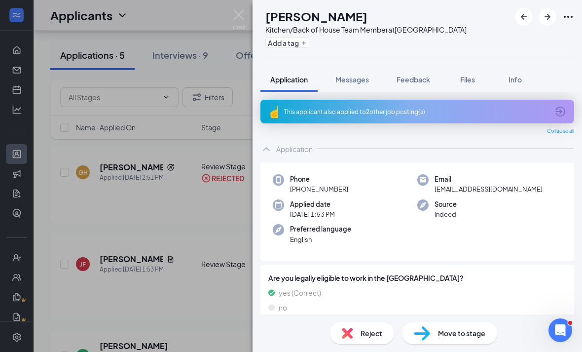
scroll to position [32, 0]
click at [208, 189] on div "JF Jordan Frazier Kitchen/Back of House Team Member at Eisenhower Park Add a ta…" at bounding box center [291, 176] width 582 height 352
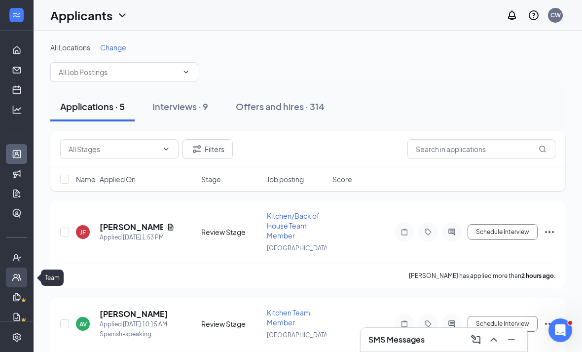
click at [26, 285] on link "Team" at bounding box center [31, 277] width 10 height 20
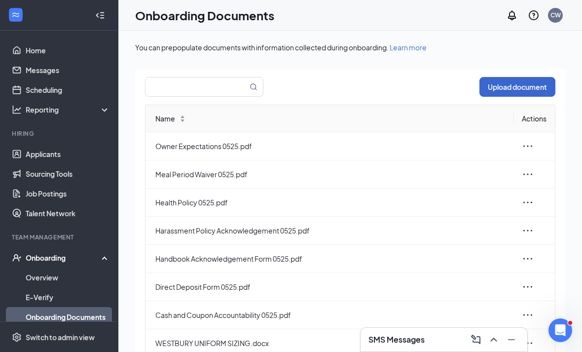
click at [524, 77] on button "Upload document" at bounding box center [517, 87] width 76 height 20
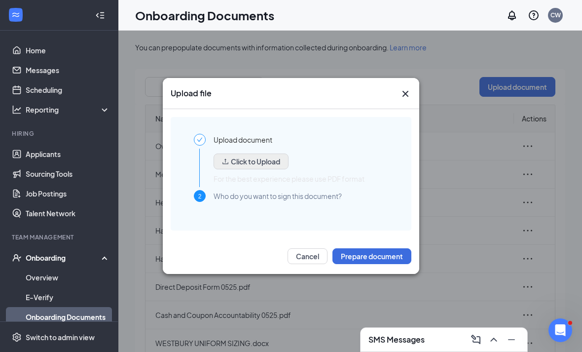
click at [241, 156] on button "Click to Upload" at bounding box center [251, 161] width 75 height 16
click at [265, 156] on button "Click to Upload" at bounding box center [251, 161] width 75 height 16
click at [402, 97] on icon "Cross" at bounding box center [405, 94] width 12 height 12
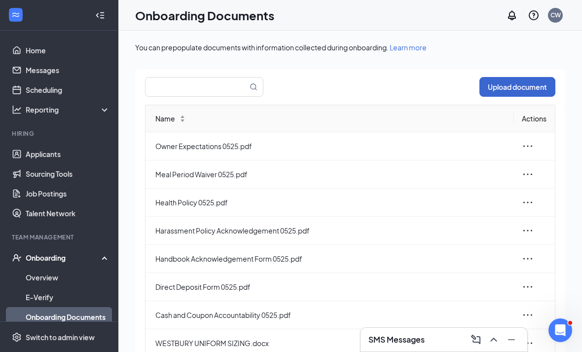
click at [522, 85] on button "Upload document" at bounding box center [517, 87] width 76 height 20
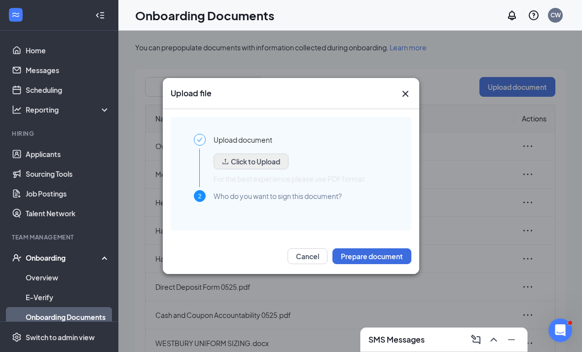
click at [272, 158] on button "Click to Upload" at bounding box center [251, 161] width 75 height 16
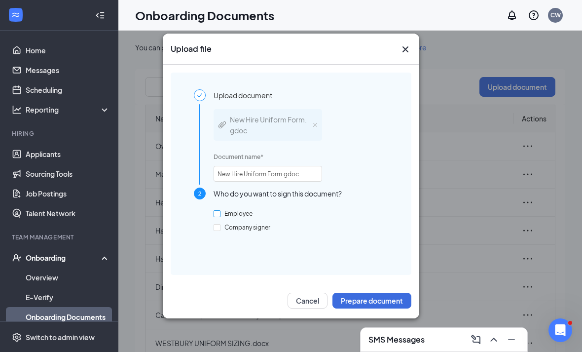
click at [219, 211] on input "Employee" at bounding box center [217, 213] width 7 height 7
checkbox input "true"
click at [380, 297] on button "Prepare document" at bounding box center [371, 300] width 79 height 16
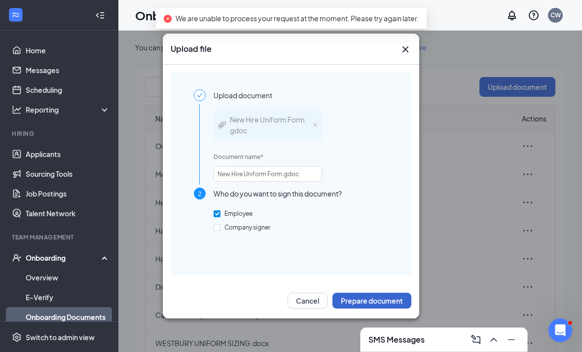
click at [352, 301] on button "Prepare document" at bounding box center [371, 300] width 79 height 16
click at [352, 300] on button "Cancel" at bounding box center [347, 300] width 40 height 16
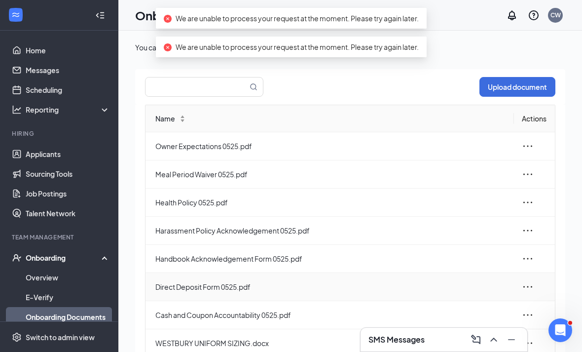
click at [370, 280] on td "Direct Deposit Form 0525.pdf" at bounding box center [329, 287] width 368 height 28
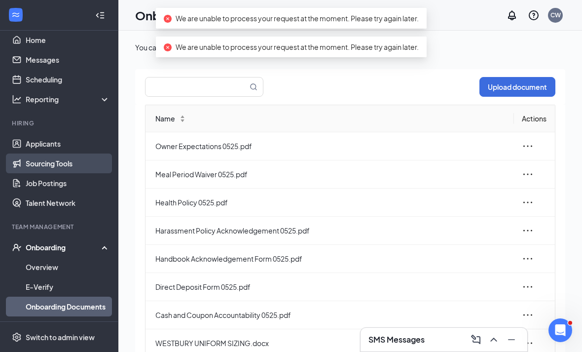
scroll to position [14, 0]
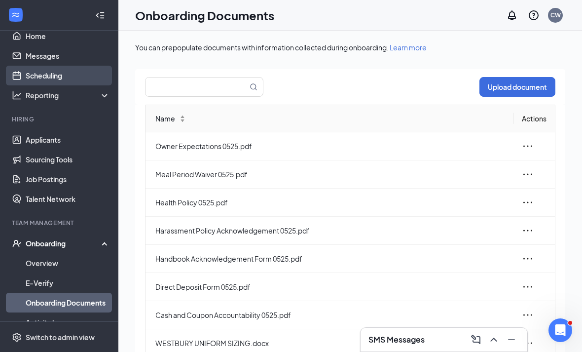
click at [79, 75] on link "Scheduling" at bounding box center [68, 76] width 84 height 20
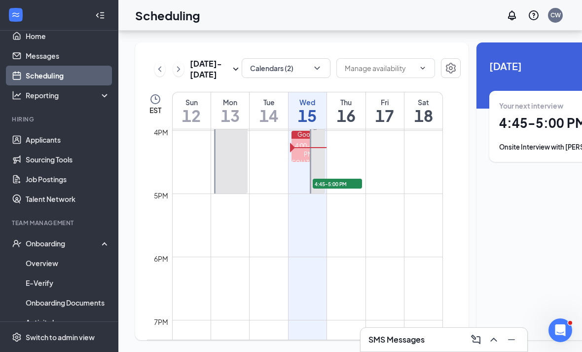
scroll to position [1007, 0]
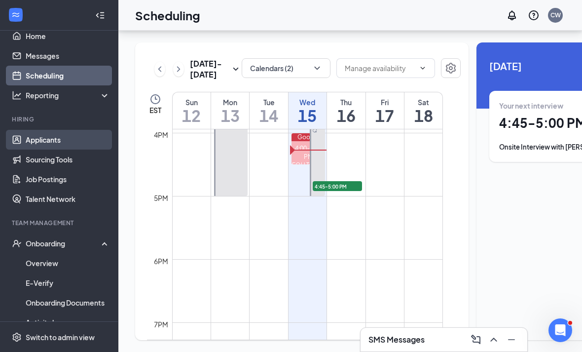
click at [62, 130] on link "Applicants" at bounding box center [68, 140] width 84 height 20
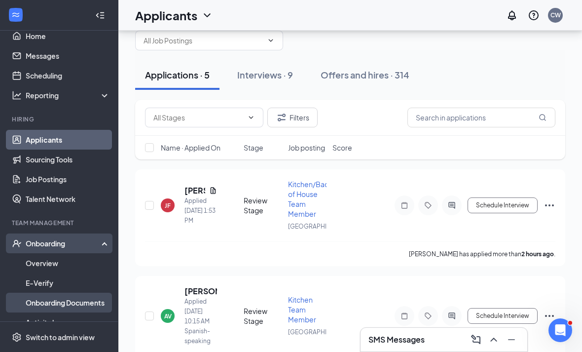
click at [83, 298] on link "Onboarding Documents" at bounding box center [68, 302] width 84 height 20
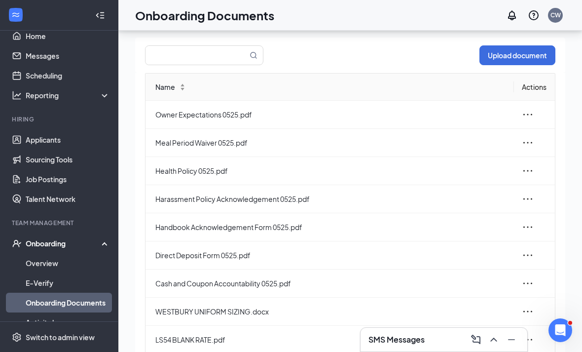
click at [69, 342] on link "Team" at bounding box center [68, 342] width 84 height 20
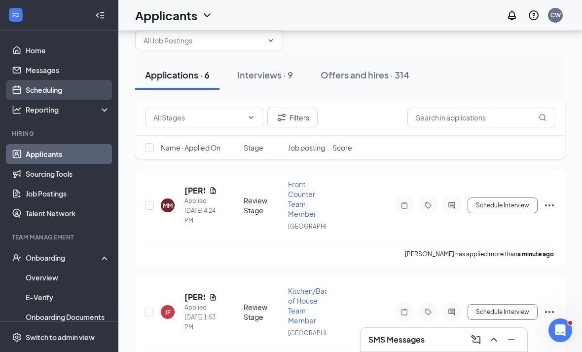
click at [73, 93] on link "Scheduling" at bounding box center [68, 90] width 84 height 20
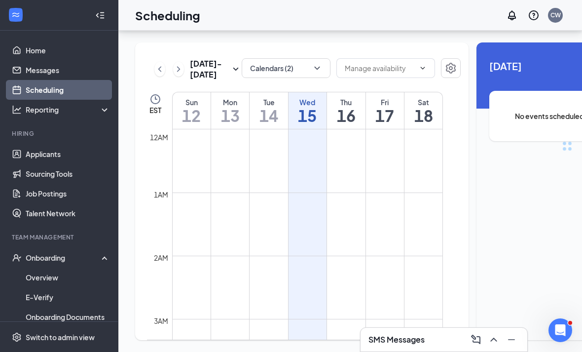
scroll to position [485, 0]
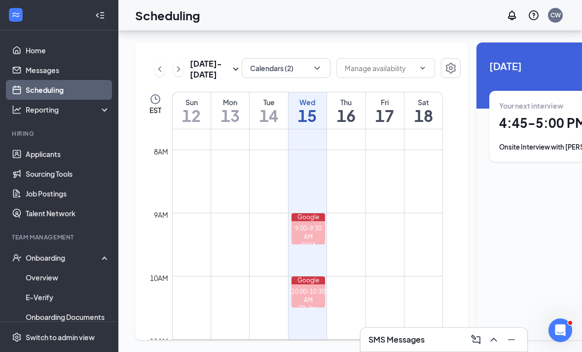
click at [512, 101] on div "Your next interview 4:45 - 5:00 PM Onsite Interview with [PERSON_NAME]" at bounding box center [567, 126] width 136 height 51
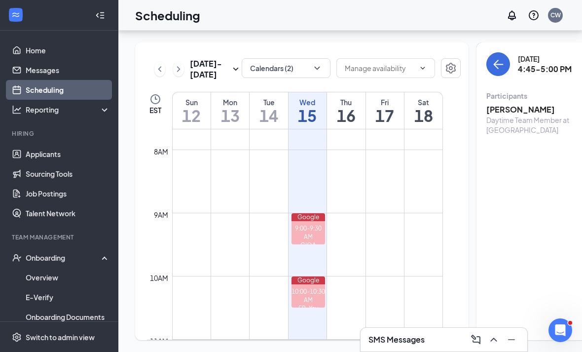
click at [491, 115] on div "Daytime Team Member at [GEOGRAPHIC_DATA]" at bounding box center [538, 125] width 104 height 20
click at [518, 104] on h3 "[PERSON_NAME]" at bounding box center [538, 109] width 104 height 11
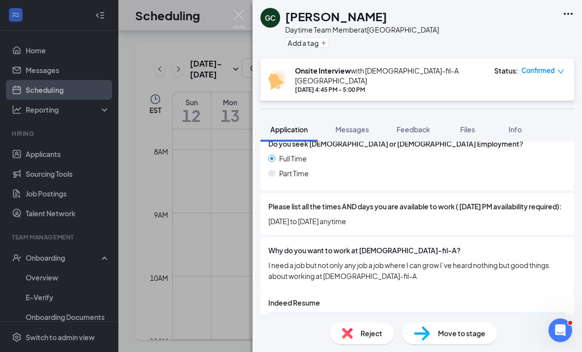
scroll to position [21, 0]
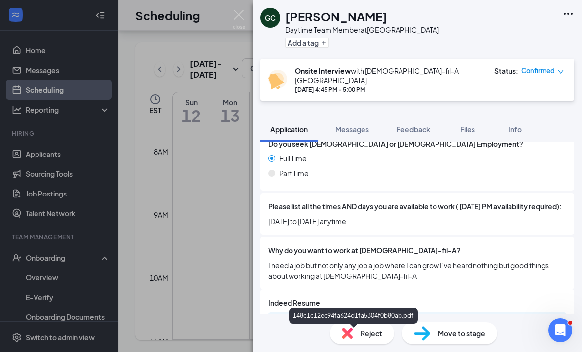
click at [393, 318] on div "148c1c12ee94fa624d1fa5304f0b80ab.pdf" at bounding box center [355, 322] width 138 height 8
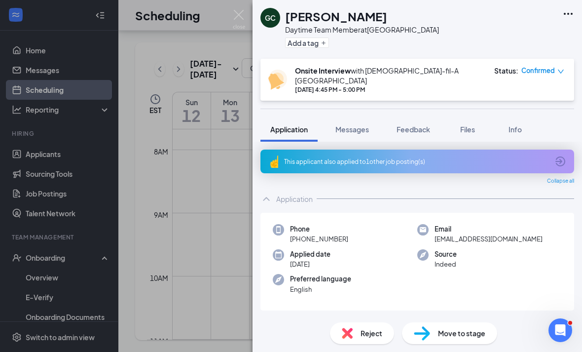
scroll to position [0, 0]
click at [245, 26] on img at bounding box center [239, 19] width 12 height 19
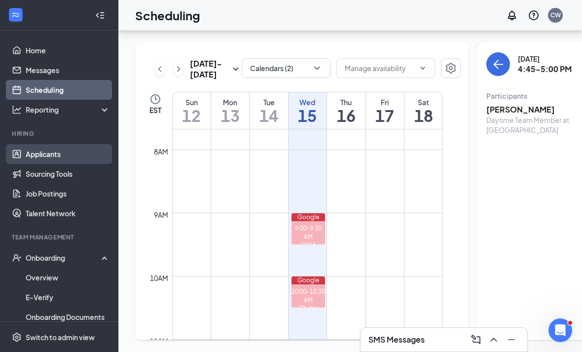
click at [74, 144] on link "Applicants" at bounding box center [68, 154] width 84 height 20
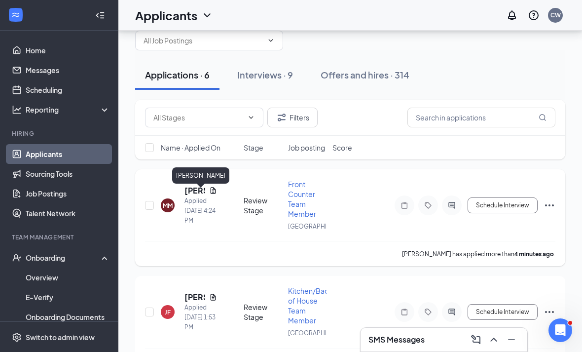
click at [194, 190] on h5 "[PERSON_NAME]" at bounding box center [194, 190] width 21 height 11
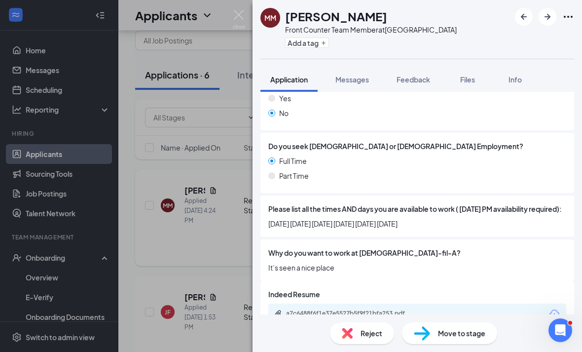
scroll to position [291, 0]
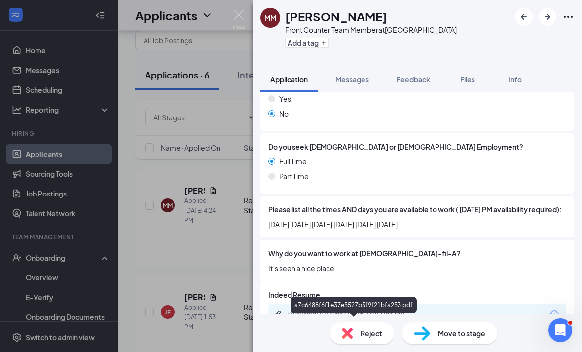
click at [401, 318] on div "a7c6488f6f1e37e5527b5f9f21bfa253.pdf" at bounding box center [355, 314] width 138 height 8
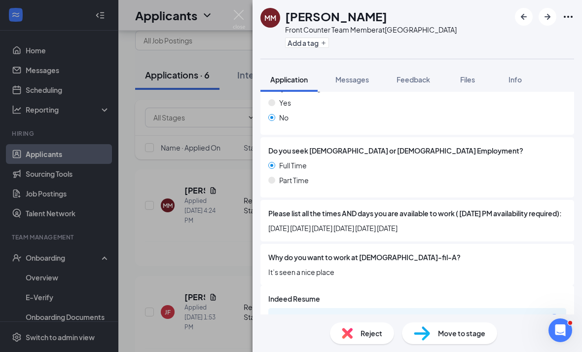
click at [167, 169] on div "MM [PERSON_NAME] Front Counter Team Member at [GEOGRAPHIC_DATA] Add a tag Appli…" at bounding box center [291, 176] width 582 height 352
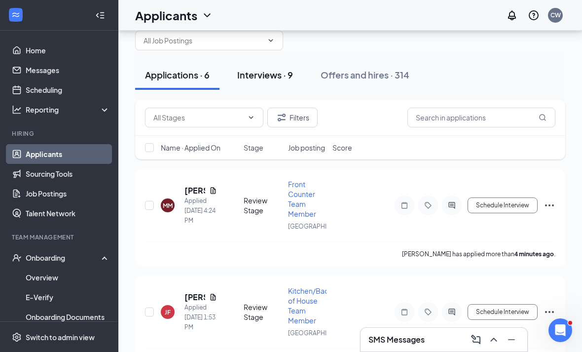
click at [244, 87] on button "Interviews · 9" at bounding box center [264, 75] width 75 height 30
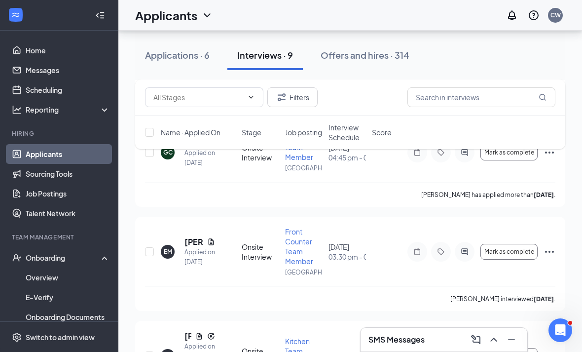
scroll to position [658, 0]
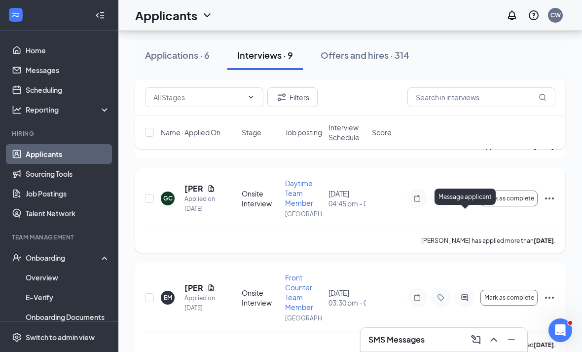
click at [469, 202] on icon "ActiveChat" at bounding box center [465, 198] width 12 height 8
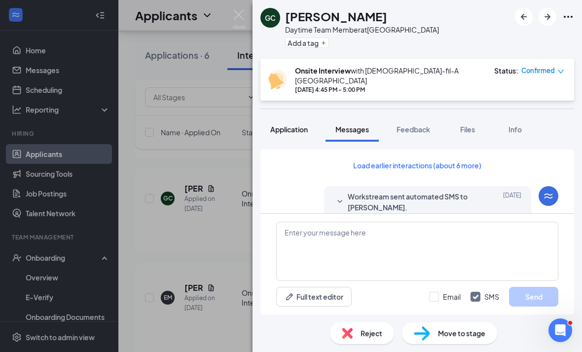
scroll to position [32, 0]
click at [283, 125] on span "Application" at bounding box center [288, 129] width 37 height 9
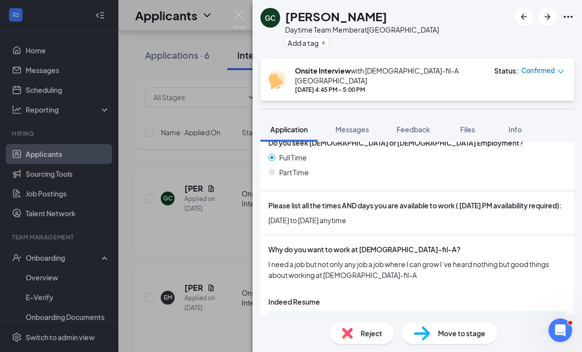
scroll to position [372, 0]
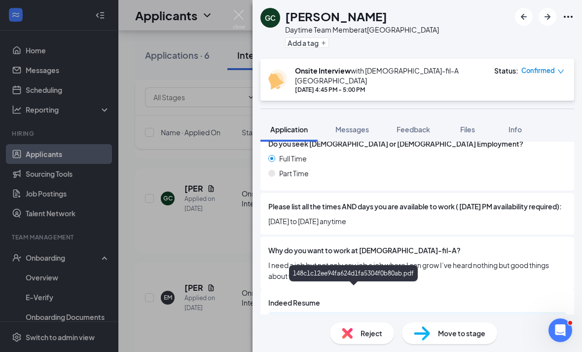
click at [389, 312] on div "148c1c12ee94fa624d1fa5304f0b80ab.pdf" at bounding box center [417, 322] width 298 height 21
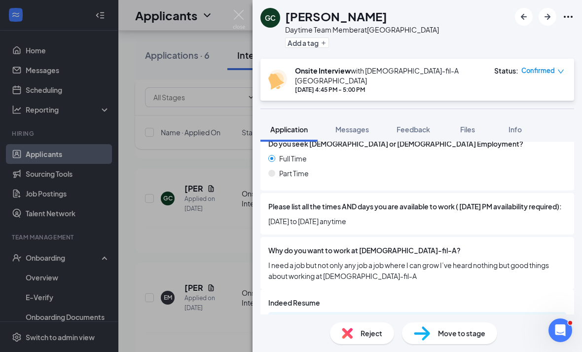
click at [395, 318] on div "148c1c12ee94fa624d1fa5304f0b80ab.pdf" at bounding box center [355, 322] width 138 height 8
click at [431, 315] on div "148c1c12ee94fa624d1fa5304f0b80ab.pdf" at bounding box center [417, 322] width 298 height 21
click at [441, 314] on div "148c1c12ee94fa624d1fa5304f0b80ab.pdf" at bounding box center [417, 322] width 298 height 21
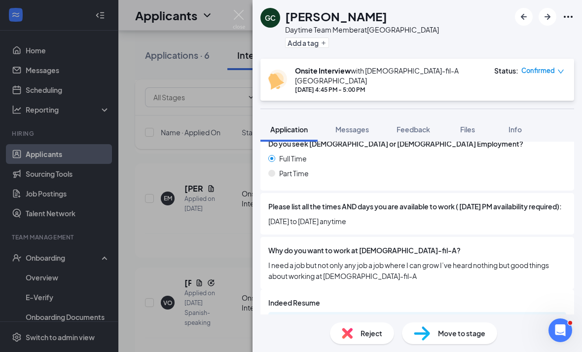
click at [443, 322] on div "148c1c12ee94fa624d1fa5304f0b80ab.pdf" at bounding box center [417, 322] width 298 height 21
click at [426, 334] on div "Indeed Resume 148c1c12ee94fa624d1fa5304f0b80ab.pdf" at bounding box center [417, 314] width 314 height 51
click at [446, 314] on div "148c1c12ee94fa624d1fa5304f0b80ab.pdf" at bounding box center [417, 322] width 298 height 21
click at [439, 322] on div "148c1c12ee94fa624d1fa5304f0b80ab.pdf" at bounding box center [417, 322] width 298 height 21
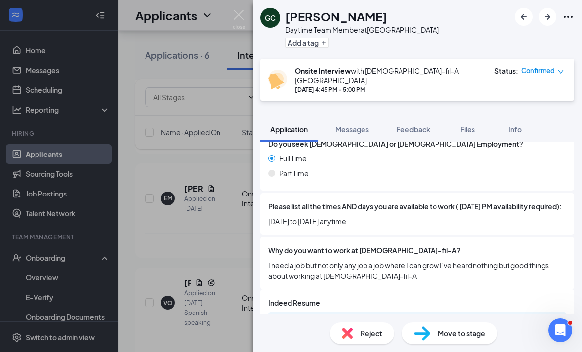
click at [403, 315] on div "148c1c12ee94fa624d1fa5304f0b80ab.pdf" at bounding box center [417, 322] width 298 height 21
click at [403, 314] on div "148c1c12ee94fa624d1fa5304f0b80ab.pdf" at bounding box center [417, 322] width 298 height 21
click at [410, 315] on div "148c1c12ee94fa624d1fa5304f0b80ab.pdf" at bounding box center [417, 322] width 298 height 21
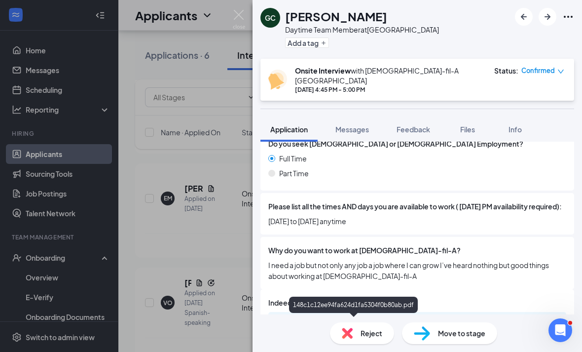
click at [324, 303] on div "148c1c12ee94fa624d1fa5304f0b80ab.pdf" at bounding box center [353, 304] width 129 height 16
click at [329, 322] on div "148c1c12ee94fa624d1fa5304f0b80ab.pdf" at bounding box center [355, 322] width 138 height 8
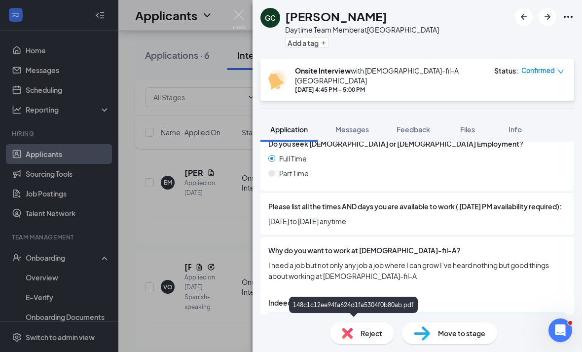
scroll to position [368, 0]
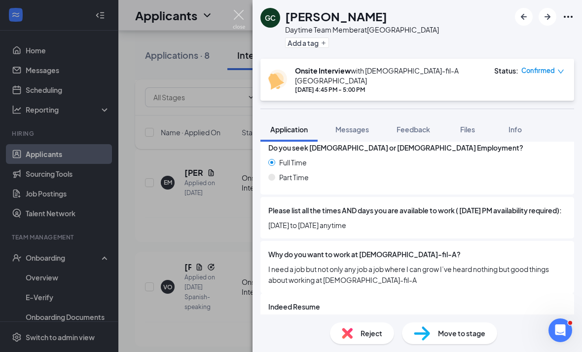
click at [245, 22] on img at bounding box center [239, 19] width 12 height 19
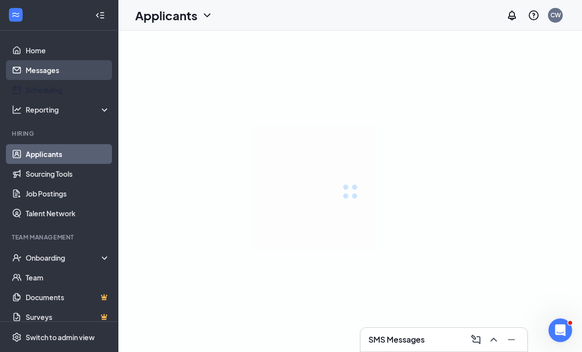
scroll to position [32, 0]
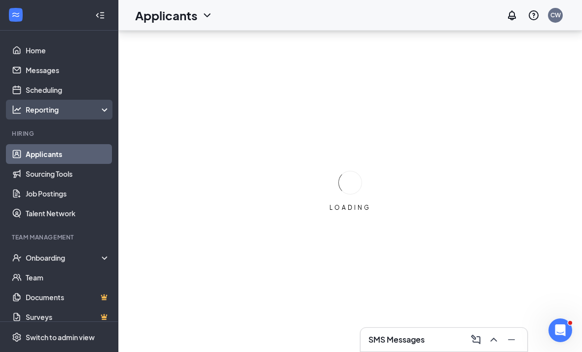
click at [60, 100] on div "Reporting" at bounding box center [59, 110] width 118 height 20
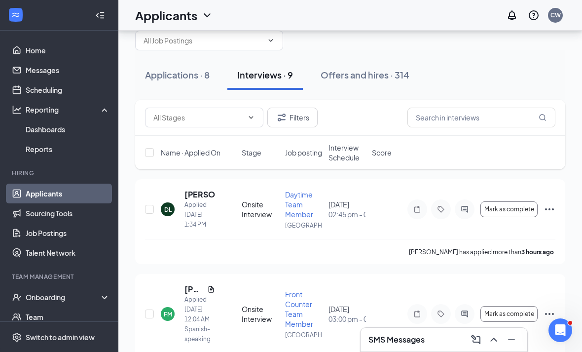
click at [389, 116] on div "Filters" at bounding box center [350, 118] width 410 height 20
click at [394, 78] on div "Offers and hires · 314" at bounding box center [365, 75] width 89 height 12
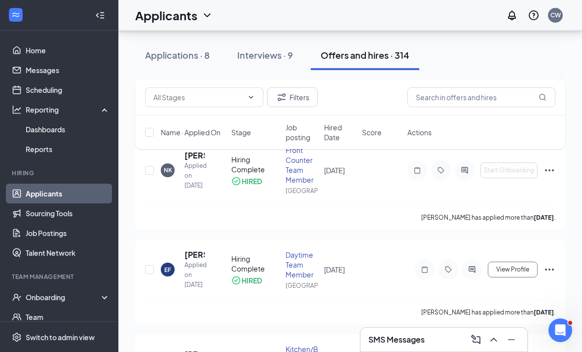
scroll to position [4787, 0]
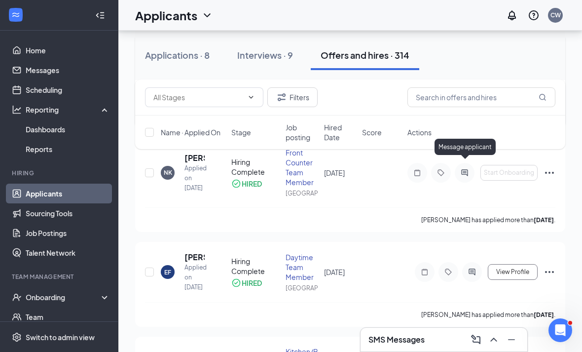
click at [463, 72] on icon "ActiveChat" at bounding box center [465, 69] width 12 height 8
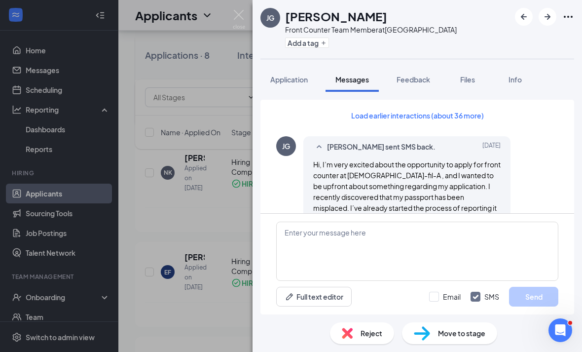
scroll to position [32, 0]
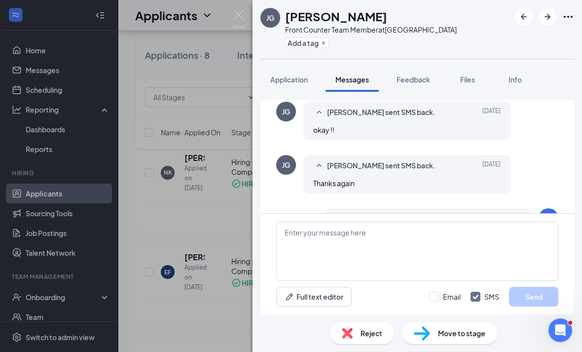
scroll to position [622, 0]
click at [235, 26] on img at bounding box center [239, 19] width 12 height 19
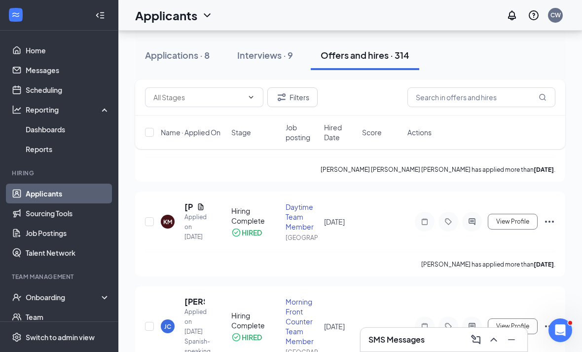
scroll to position [5036, 0]
click at [85, 100] on div "Reporting" at bounding box center [59, 110] width 118 height 20
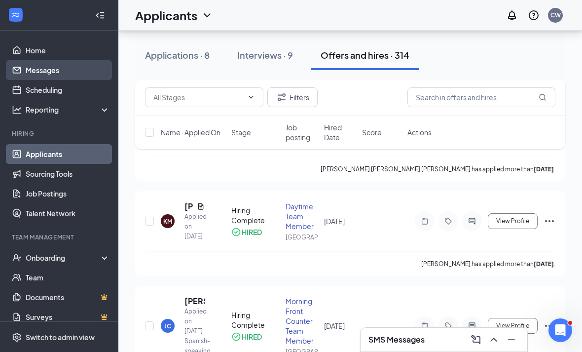
click at [51, 70] on link "Messages" at bounding box center [68, 70] width 84 height 20
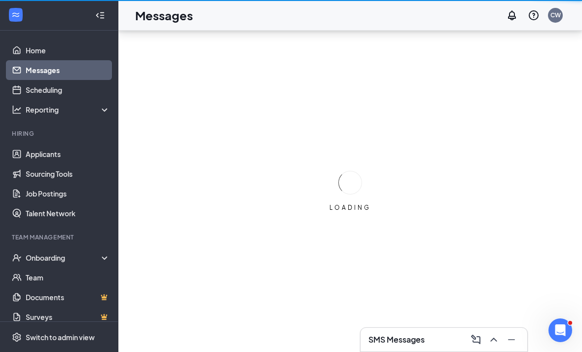
scroll to position [32, 0]
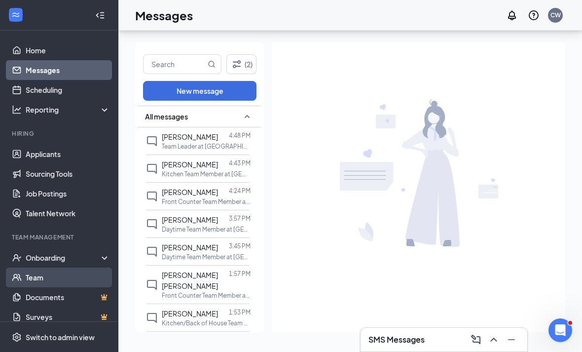
click at [41, 267] on link "Team" at bounding box center [68, 277] width 84 height 20
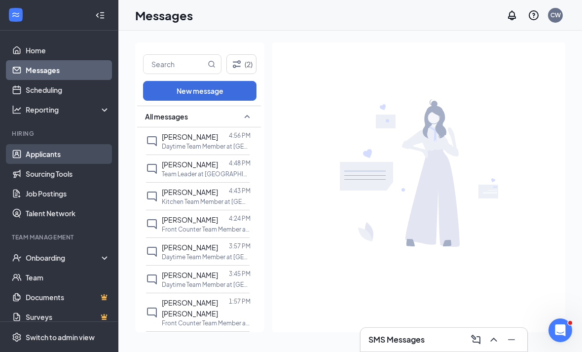
click at [26, 157] on link "Applicants" at bounding box center [68, 154] width 84 height 20
